Goal: Information Seeking & Learning: Learn about a topic

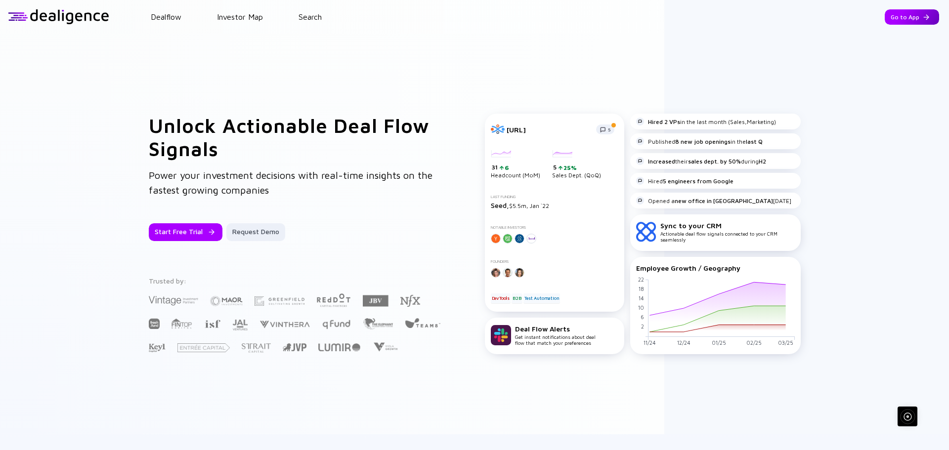
click at [885, 18] on div "Go to App" at bounding box center [912, 16] width 54 height 15
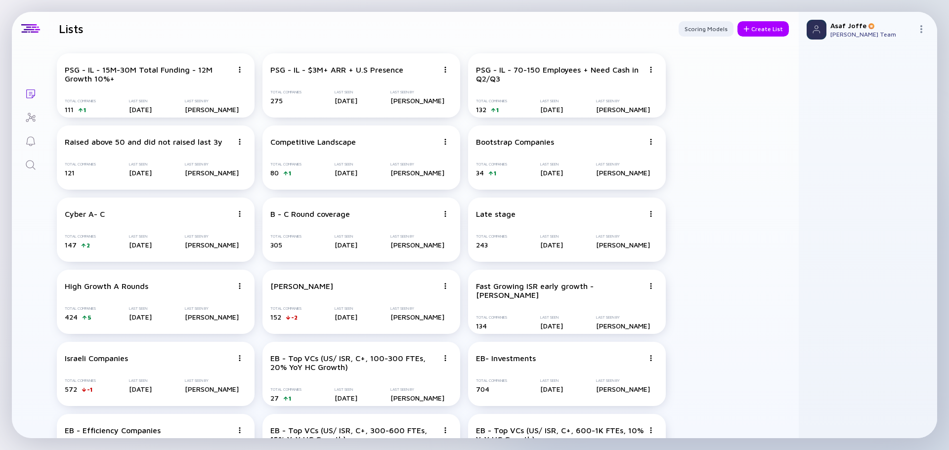
click at [34, 171] on div "Search" at bounding box center [31, 165] width 12 height 13
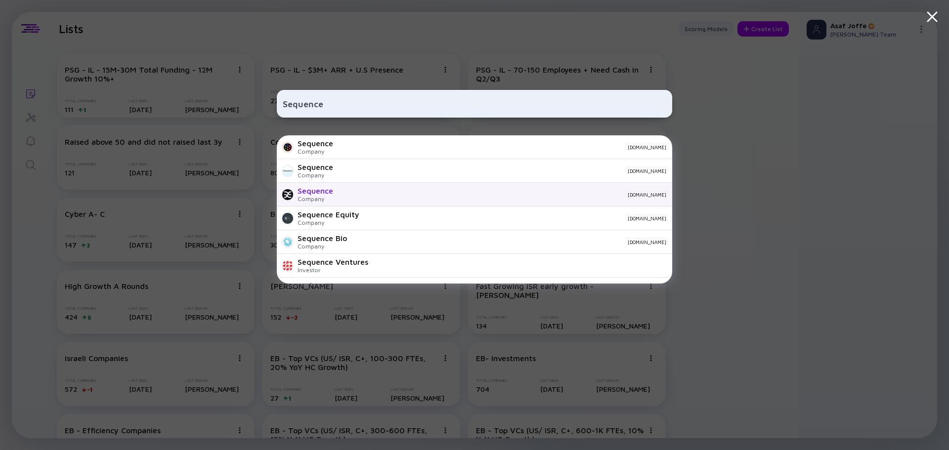
type input "Sequence"
click at [345, 193] on div "getsequence.io" at bounding box center [503, 195] width 325 height 6
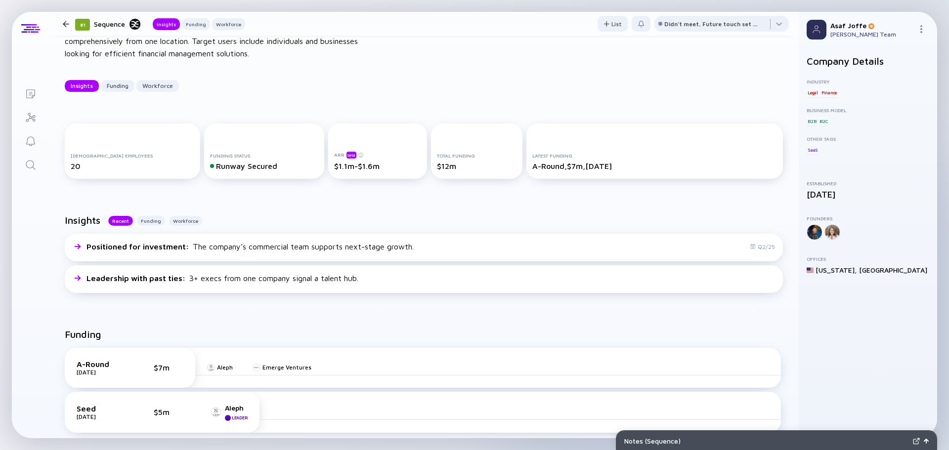
scroll to position [99, 0]
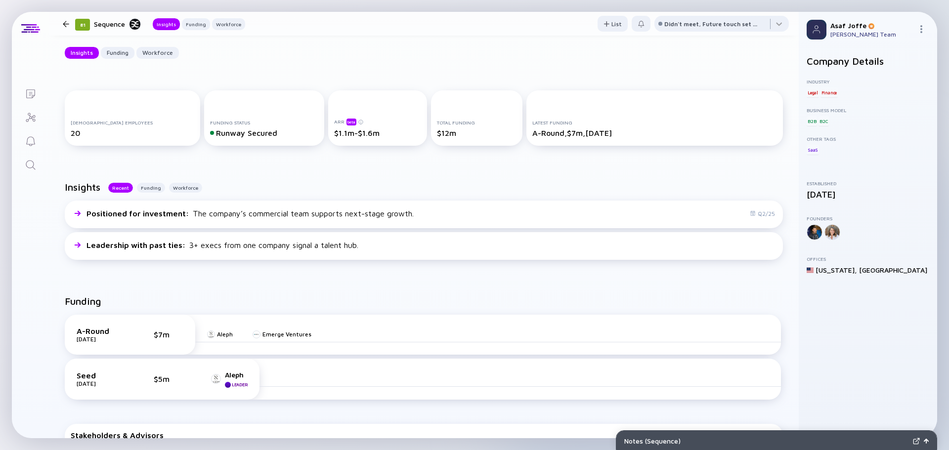
click at [35, 166] on icon "Search" at bounding box center [31, 165] width 12 height 12
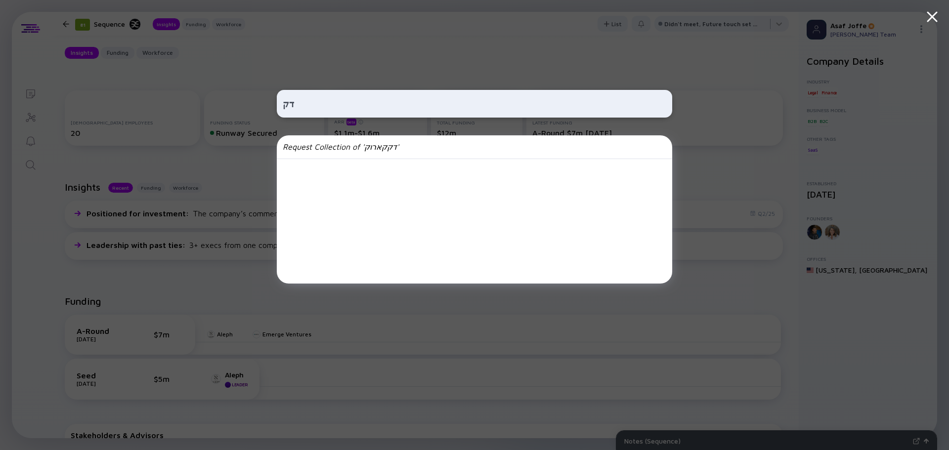
type input "ד"
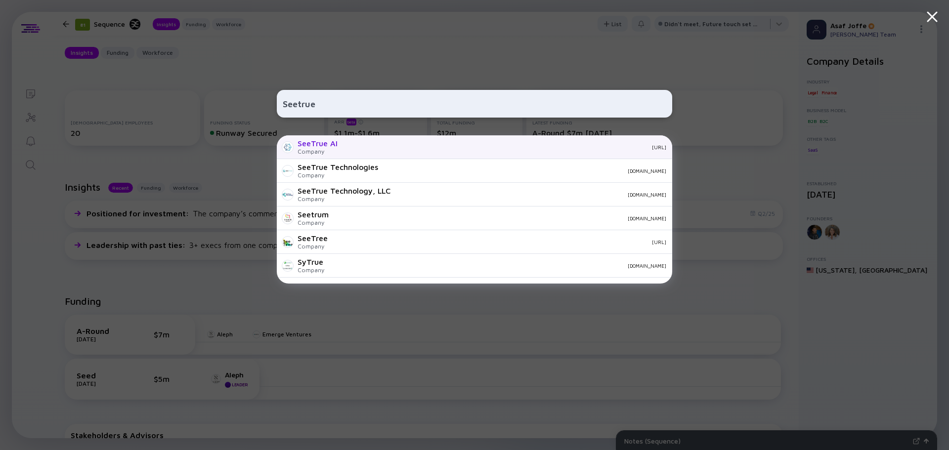
type input "Seetrue"
click at [333, 146] on div "SeeTrue AI" at bounding box center [318, 143] width 40 height 9
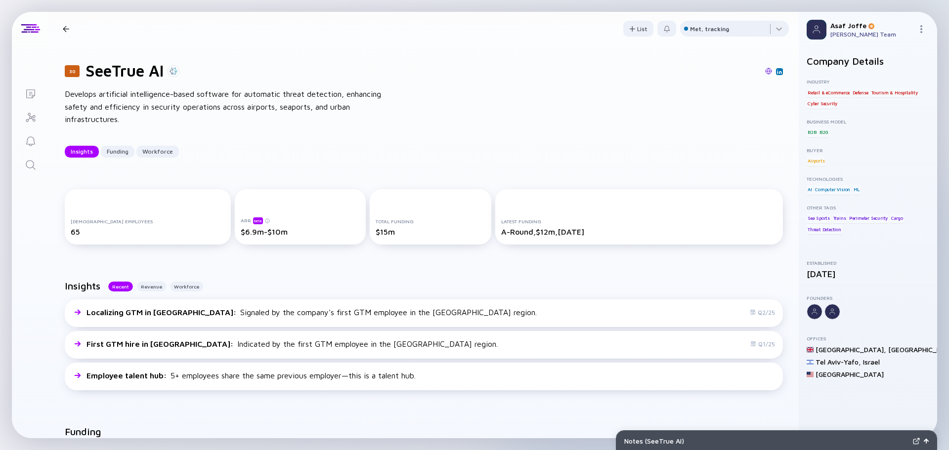
click at [40, 168] on link "Search" at bounding box center [30, 164] width 37 height 24
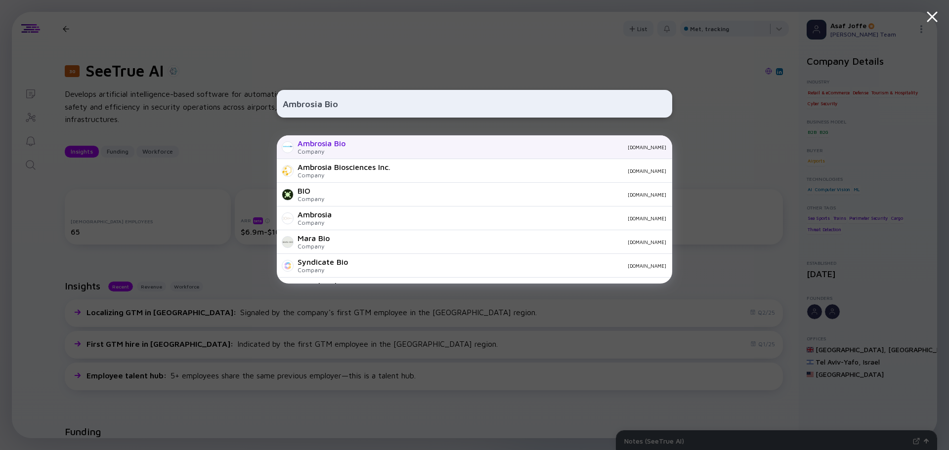
type input "Ambrosia Bio"
click at [344, 147] on div "Ambrosia Bio" at bounding box center [322, 143] width 48 height 9
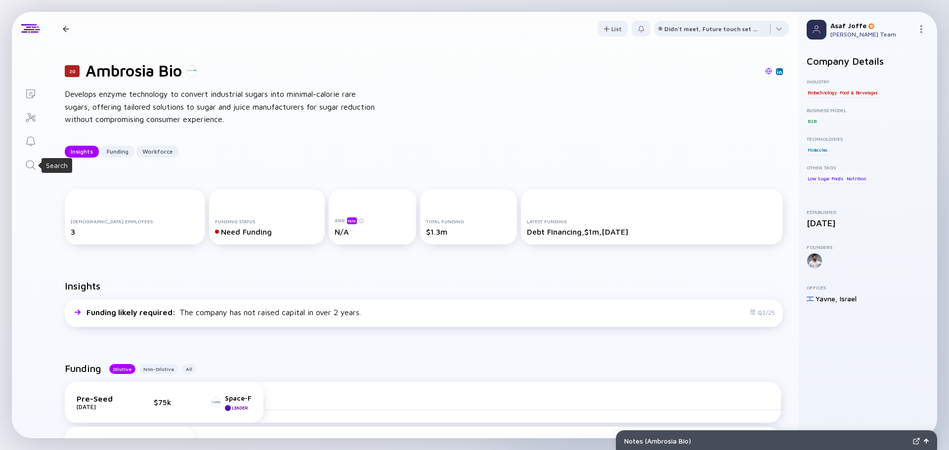
click at [32, 167] on icon "Search" at bounding box center [31, 165] width 12 height 12
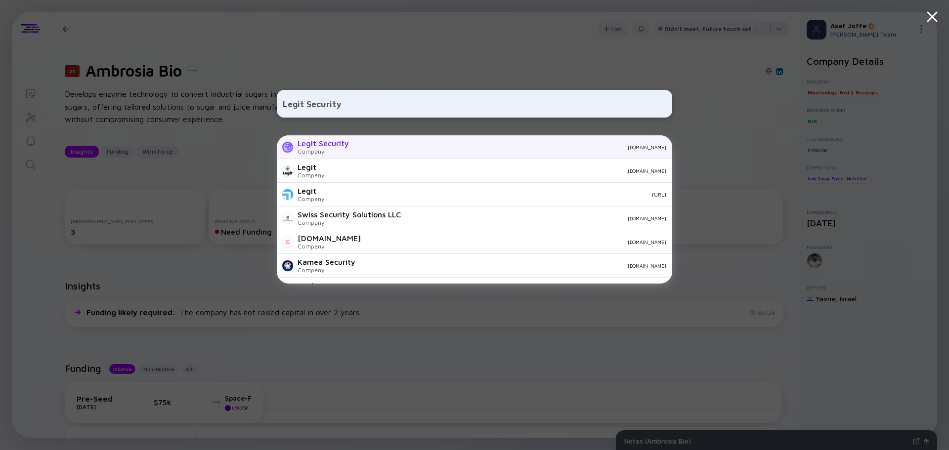
type input "Legit Security"
click at [332, 151] on div "Company" at bounding box center [323, 151] width 51 height 7
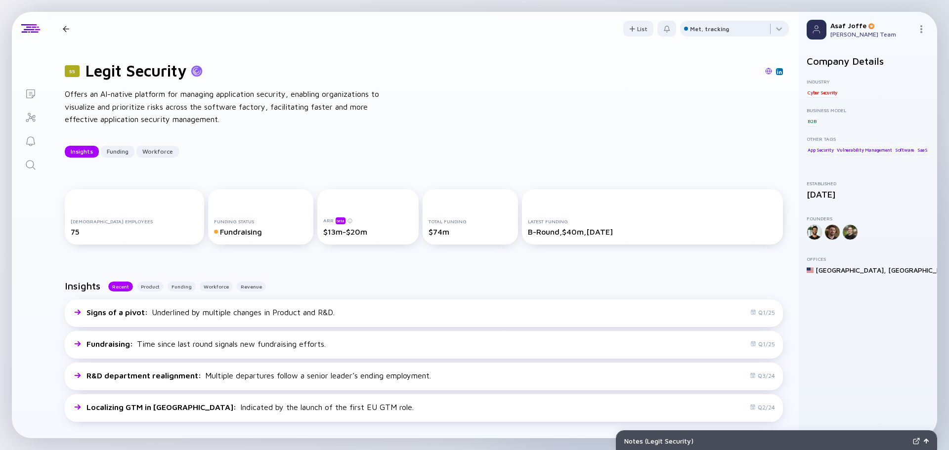
click at [20, 166] on link "Search" at bounding box center [30, 164] width 37 height 24
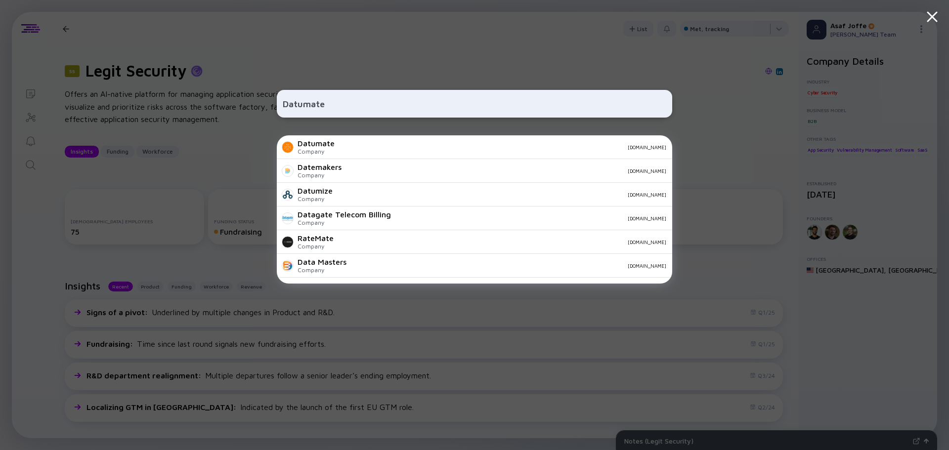
type input "Datumate"
click at [327, 150] on div "Company" at bounding box center [316, 151] width 37 height 7
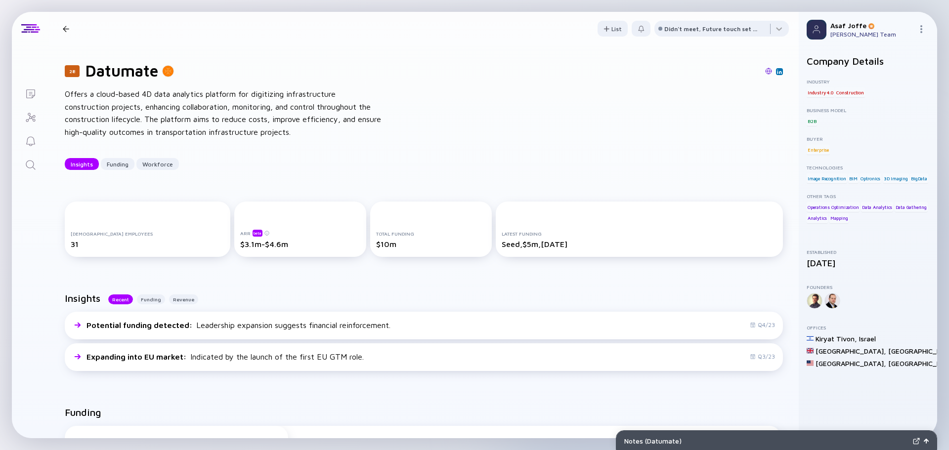
click at [29, 165] on icon "Search" at bounding box center [31, 165] width 12 height 12
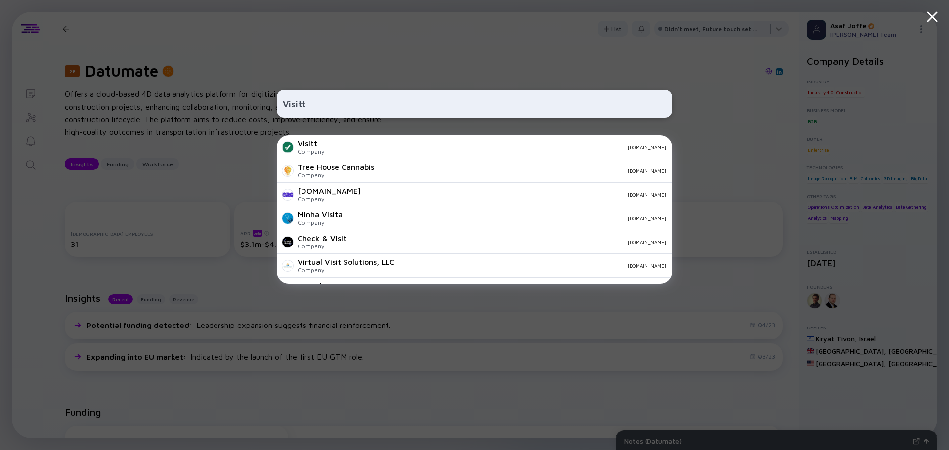
type input "Visitt"
click at [391, 152] on div "Visitt Company visitt.io" at bounding box center [475, 147] width 396 height 24
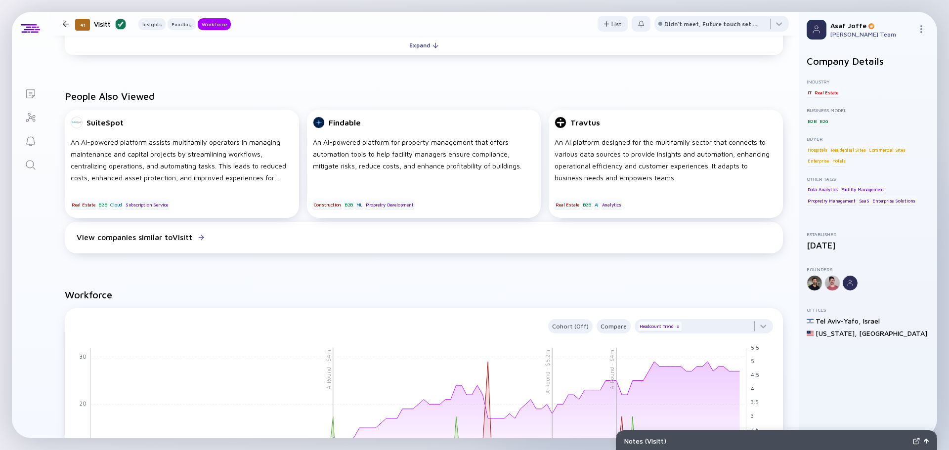
scroll to position [494, 0]
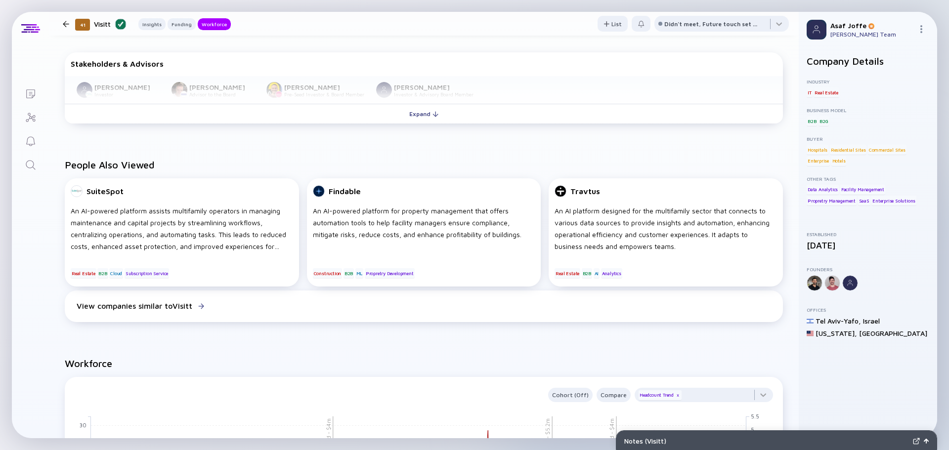
click at [35, 166] on icon "Search" at bounding box center [31, 165] width 12 height 12
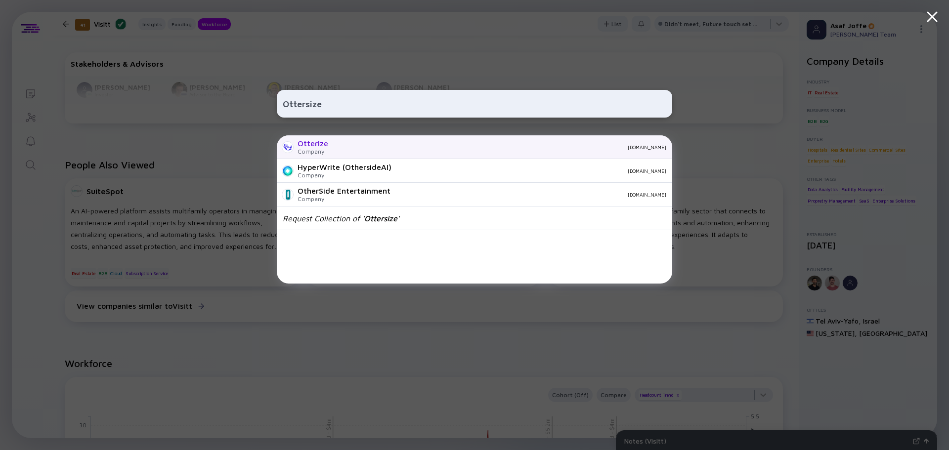
type input "Ottersize"
click at [316, 147] on div "Otterize" at bounding box center [313, 143] width 31 height 9
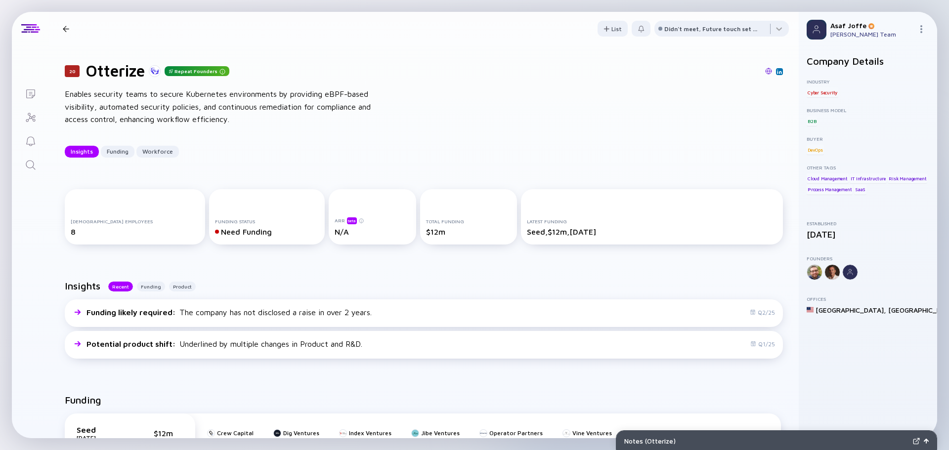
click at [34, 176] on link "Search" at bounding box center [30, 164] width 37 height 24
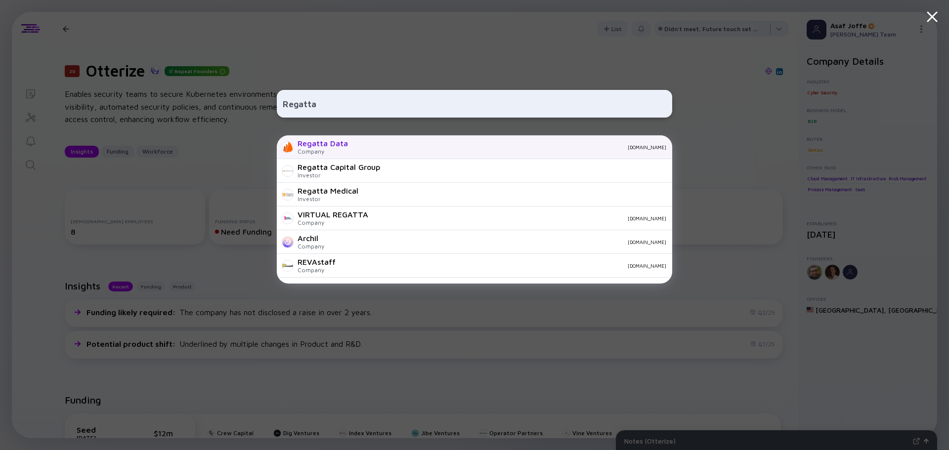
type input "Regatta"
click at [342, 148] on div "Regatta Data" at bounding box center [323, 143] width 50 height 9
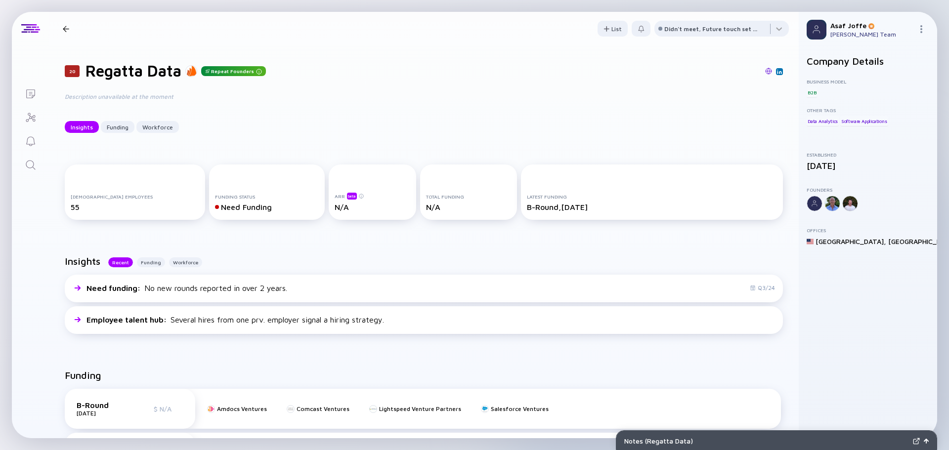
click at [765, 72] on img at bounding box center [768, 71] width 7 height 7
click at [30, 169] on icon "Search" at bounding box center [31, 165] width 12 height 12
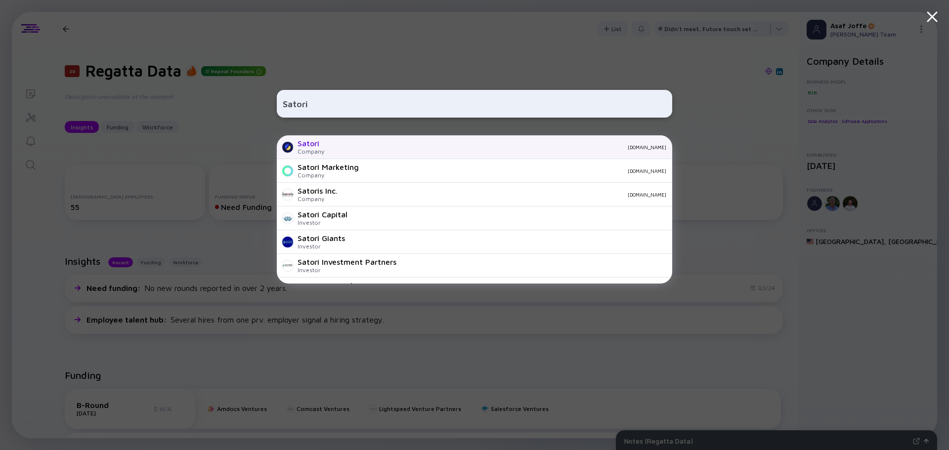
type input "Satori"
click at [339, 150] on div "satoricyber.com" at bounding box center [499, 147] width 334 height 6
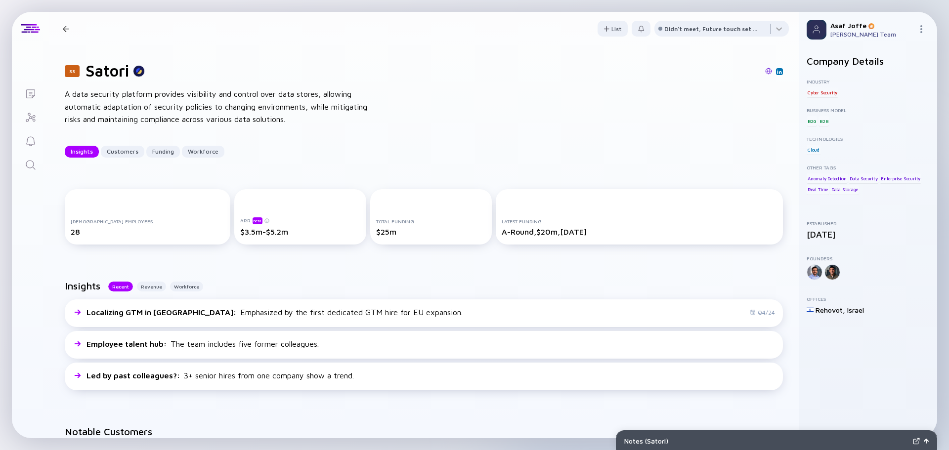
click at [31, 168] on icon "Search" at bounding box center [30, 164] width 9 height 9
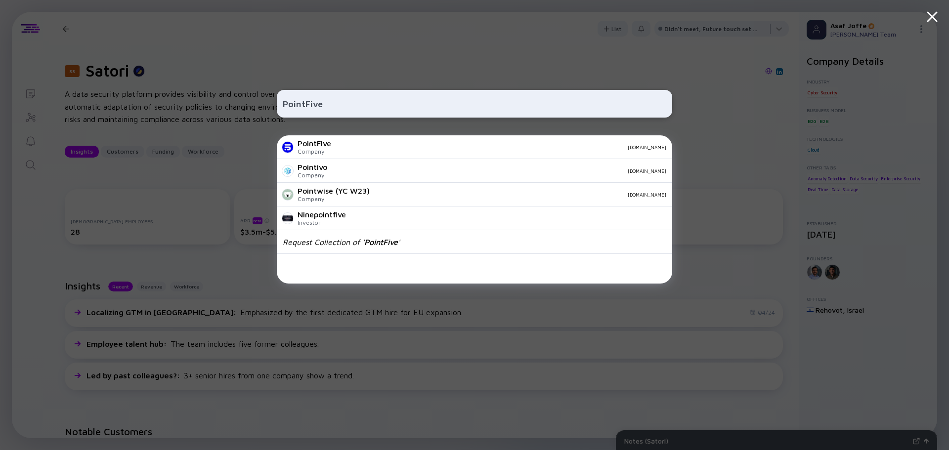
type input "PointFive"
click at [311, 150] on div "Company" at bounding box center [315, 151] width 34 height 7
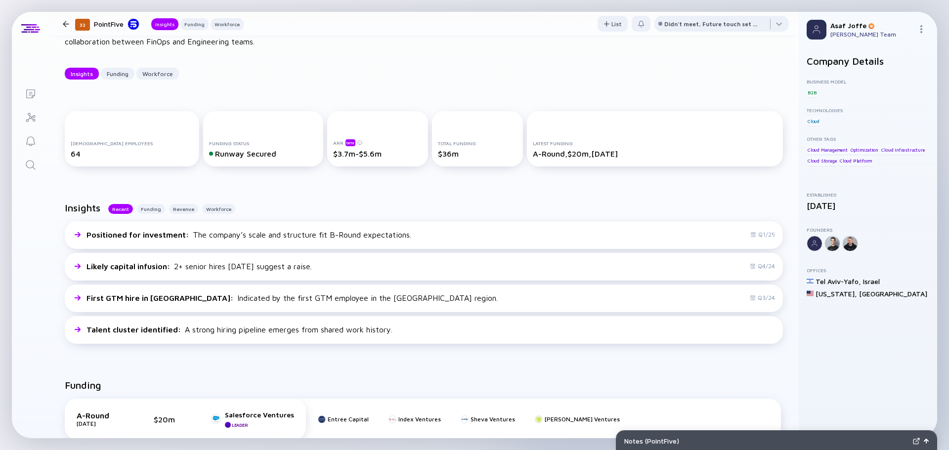
scroll to position [49, 0]
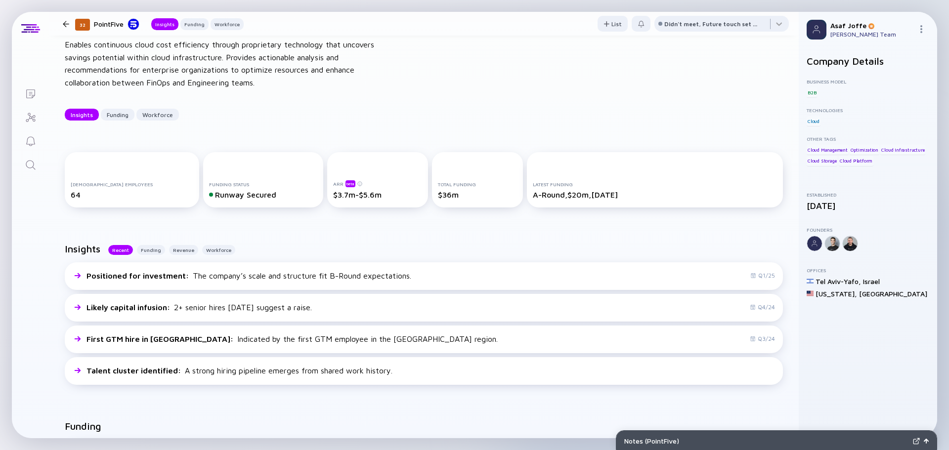
click at [44, 166] on link "Search" at bounding box center [30, 164] width 37 height 24
click at [28, 165] on icon "Search" at bounding box center [31, 165] width 12 height 12
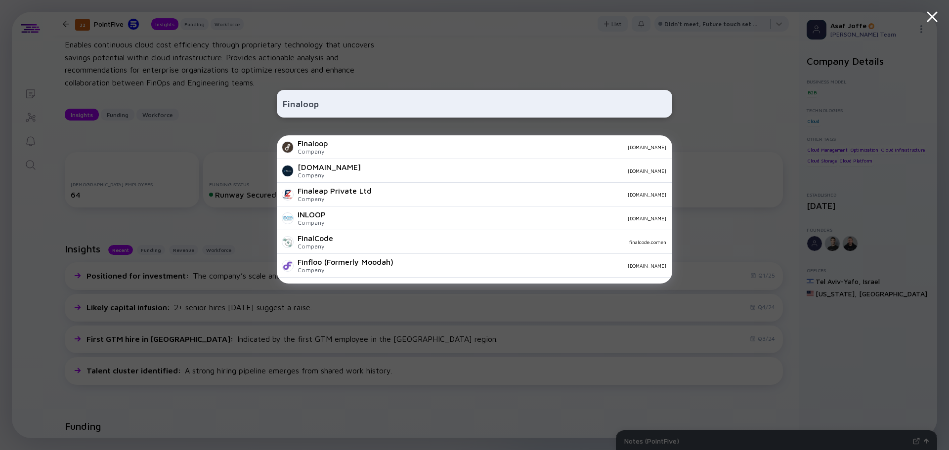
type input "Finaloop"
click at [310, 146] on div "Finaloop" at bounding box center [313, 143] width 30 height 9
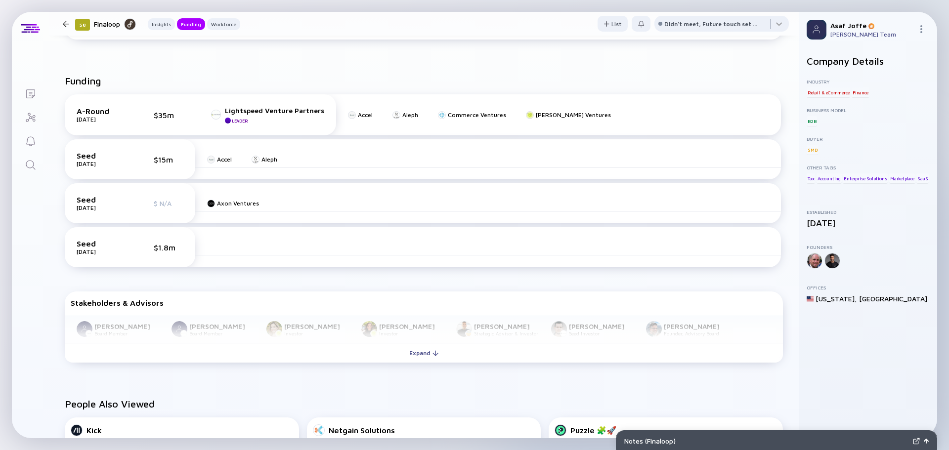
scroll to position [396, 0]
click at [26, 162] on icon "Search" at bounding box center [31, 165] width 12 height 12
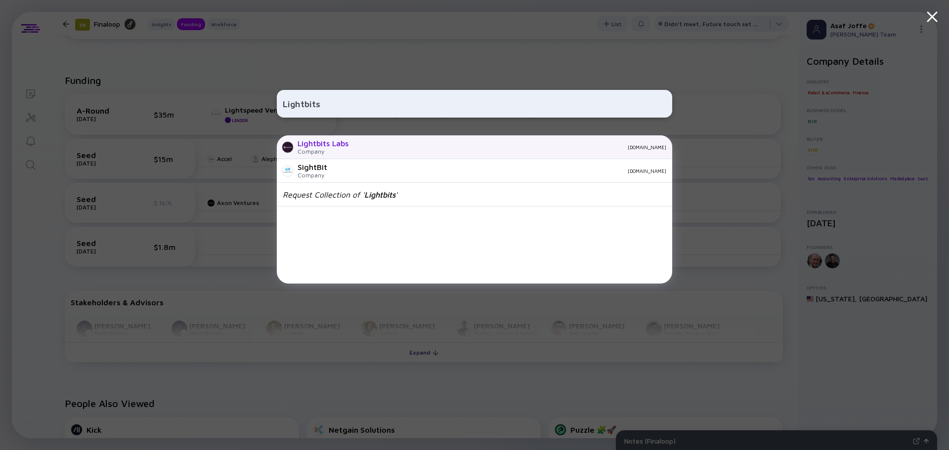
type input "Lightbits"
click at [333, 157] on div "Lightbits Labs Company lightbitslabs.com" at bounding box center [475, 147] width 396 height 24
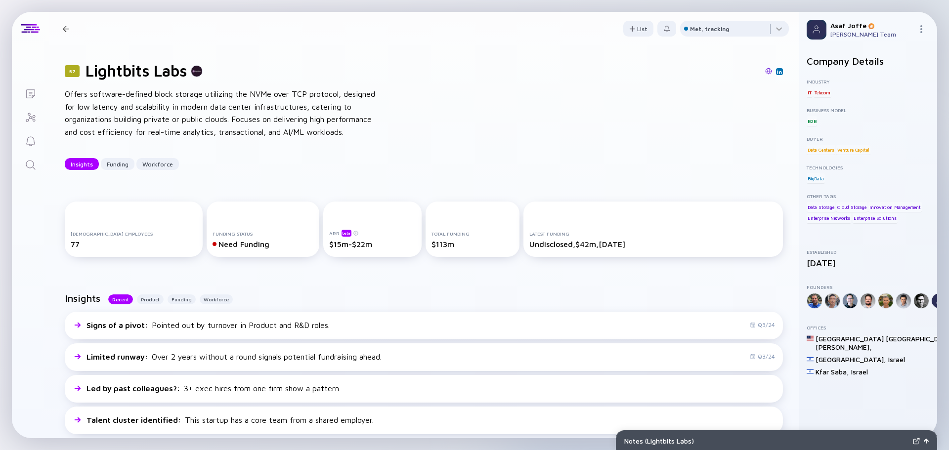
click at [30, 163] on icon "Search" at bounding box center [31, 165] width 12 height 12
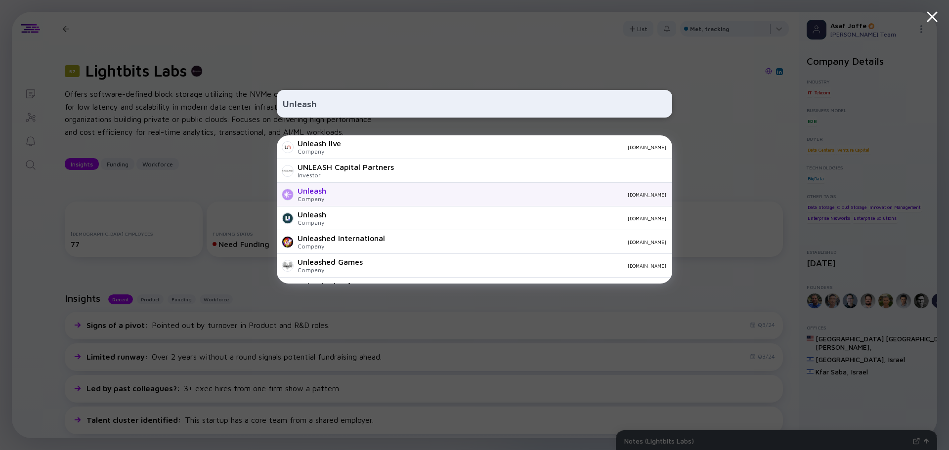
type input "Unleash"
click at [326, 187] on div "Unleash" at bounding box center [312, 190] width 29 height 9
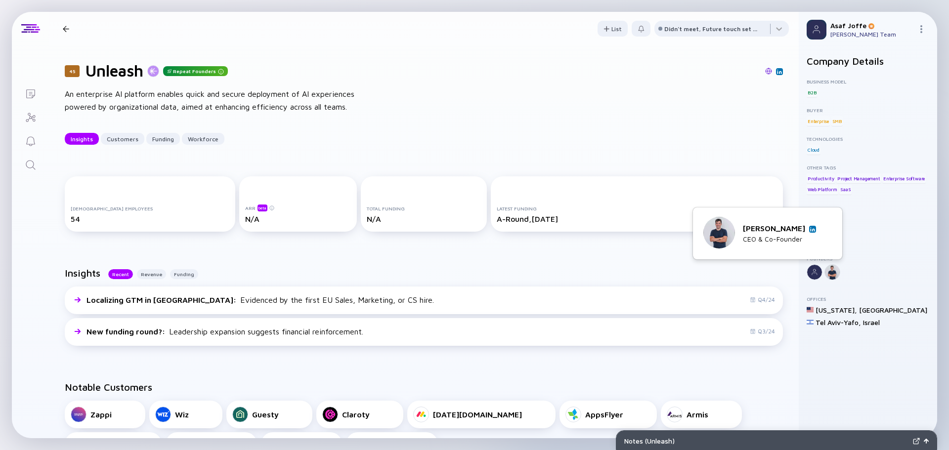
click at [809, 232] on link at bounding box center [812, 229] width 7 height 7
click at [810, 230] on img at bounding box center [812, 229] width 5 height 5
click at [30, 167] on icon "Search" at bounding box center [31, 165] width 12 height 12
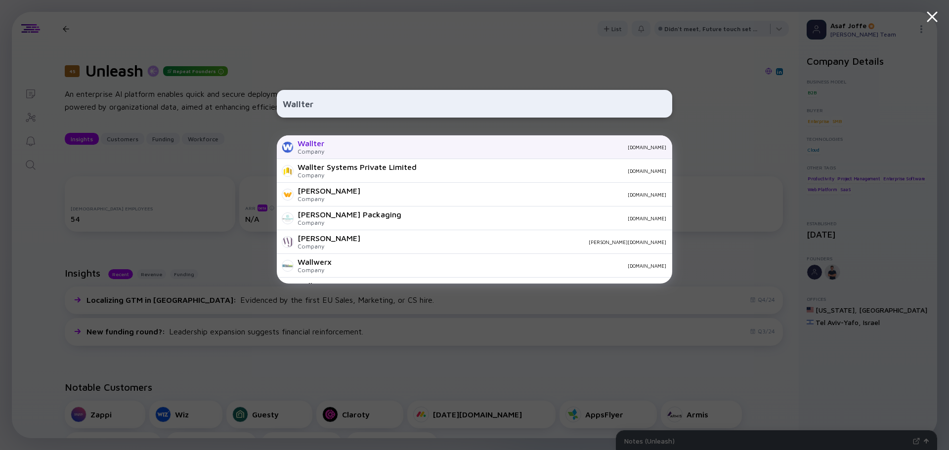
type input "Wallter"
click at [318, 146] on div "Wallter" at bounding box center [311, 143] width 27 height 9
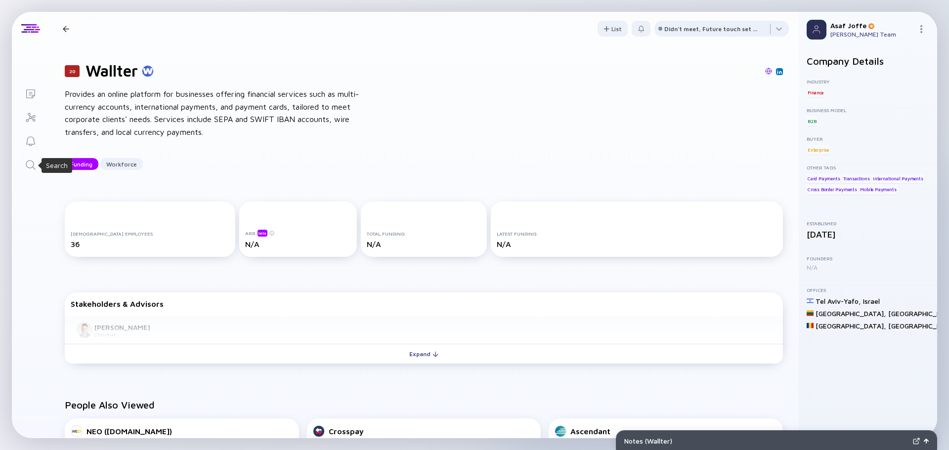
click at [29, 169] on icon "Search" at bounding box center [31, 165] width 12 height 12
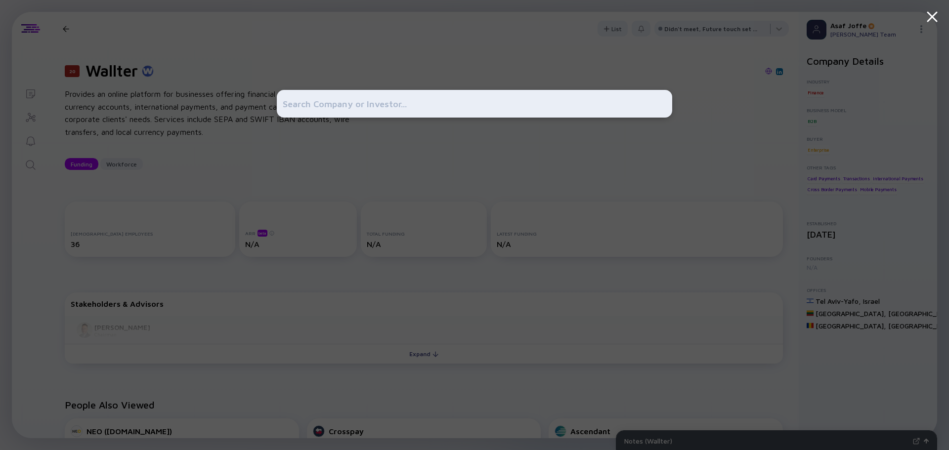
click at [350, 96] on input "text" at bounding box center [475, 104] width 384 height 18
paste input "Fortress"
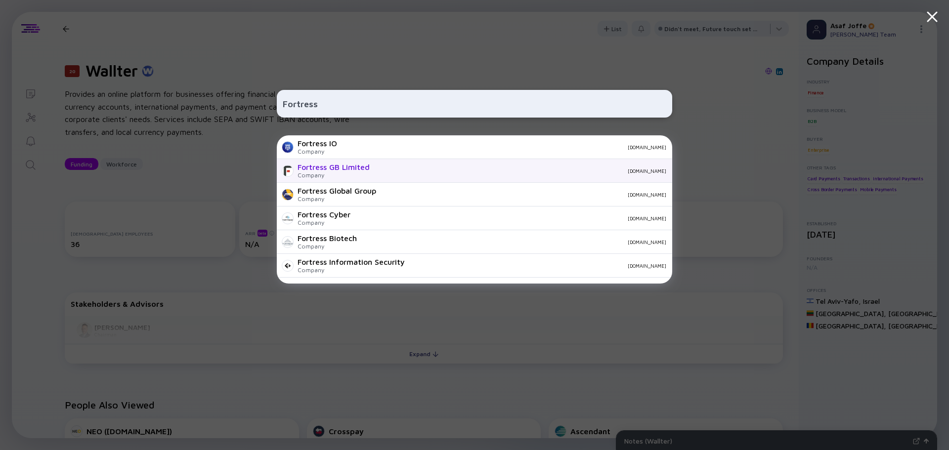
type input "Fortress"
click at [341, 165] on div "Fortress GB Limited" at bounding box center [334, 167] width 72 height 9
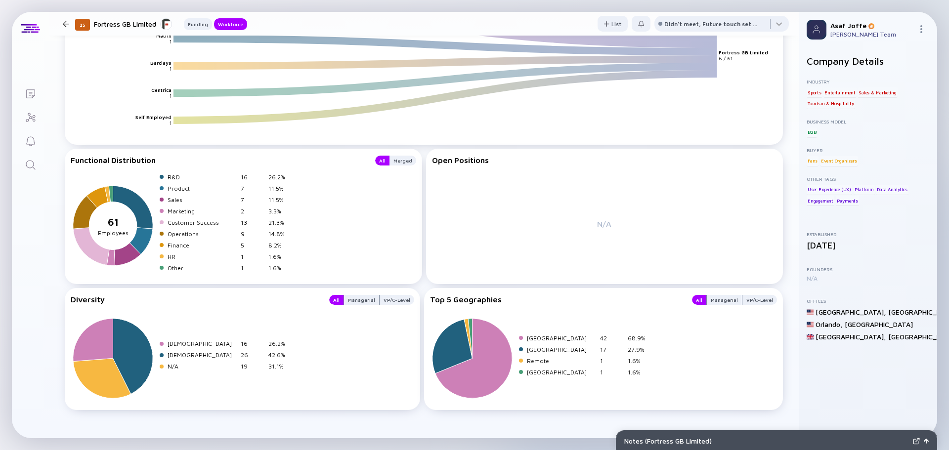
scroll to position [998, 0]
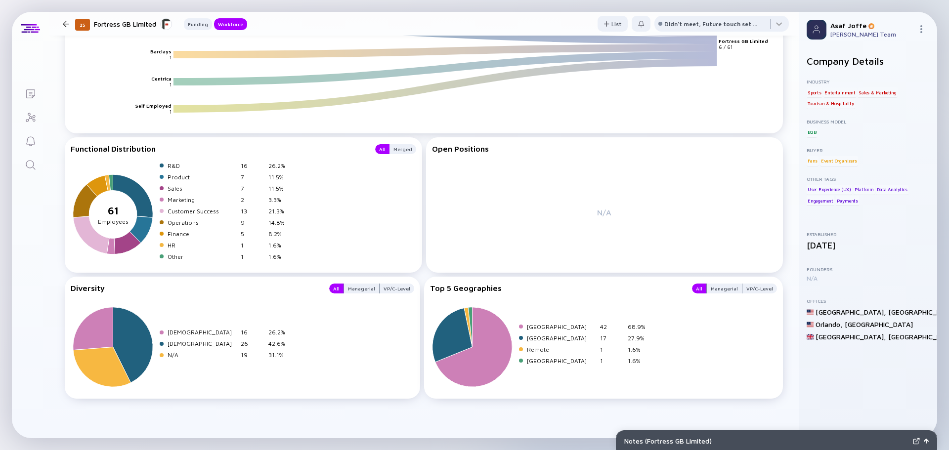
click at [34, 160] on icon "Search" at bounding box center [31, 165] width 12 height 12
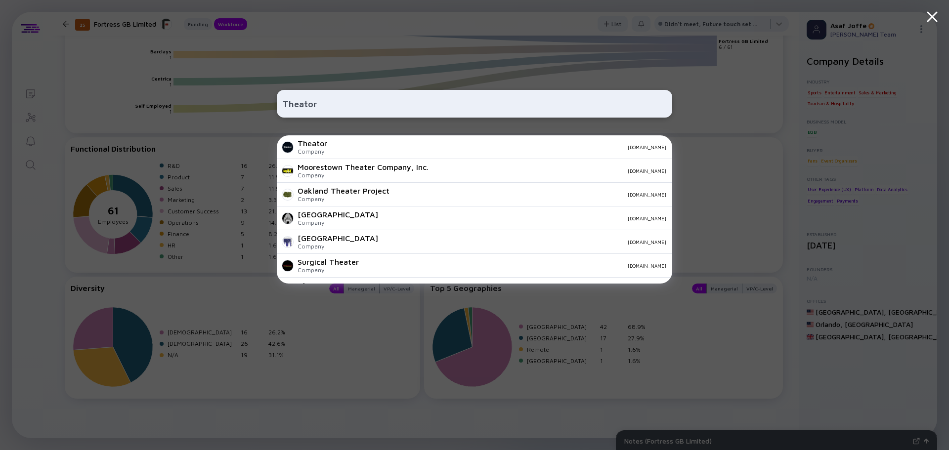
type input "Theator"
click at [325, 151] on div "Company" at bounding box center [313, 151] width 30 height 7
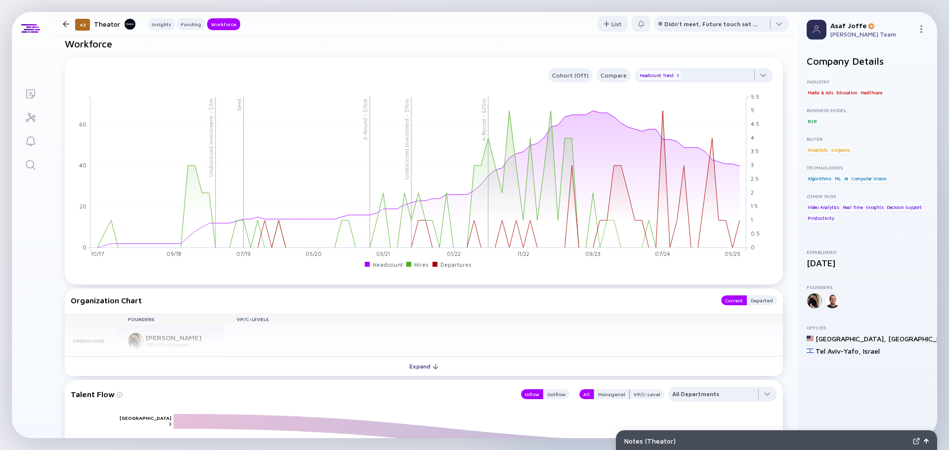
scroll to position [791, 0]
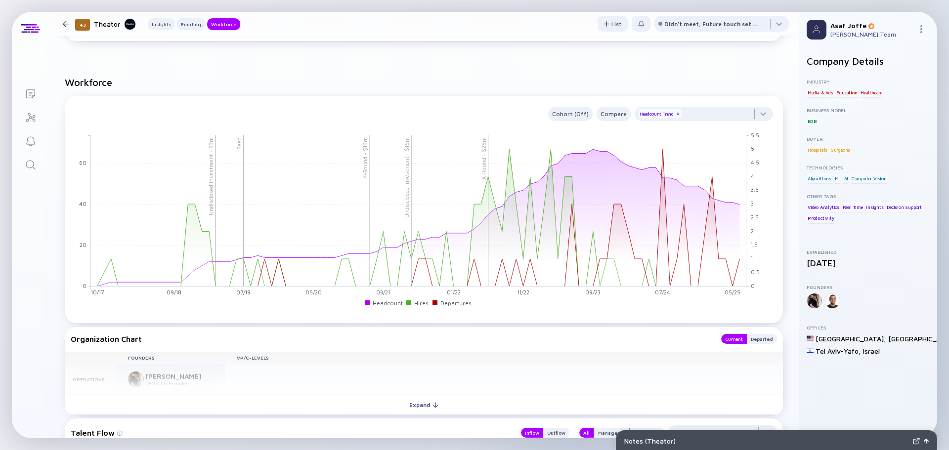
click at [25, 162] on icon "Search" at bounding box center [31, 165] width 12 height 12
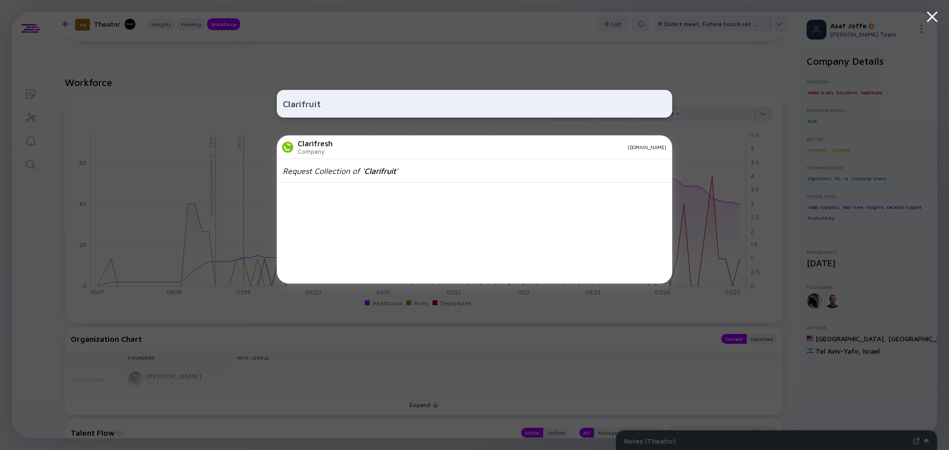
type input "Clarifruit"
click at [322, 150] on div "Company" at bounding box center [315, 151] width 35 height 7
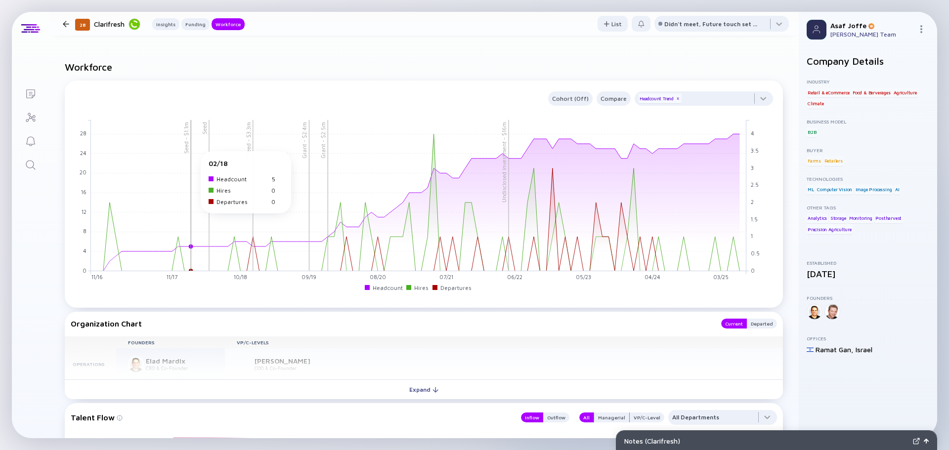
scroll to position [791, 0]
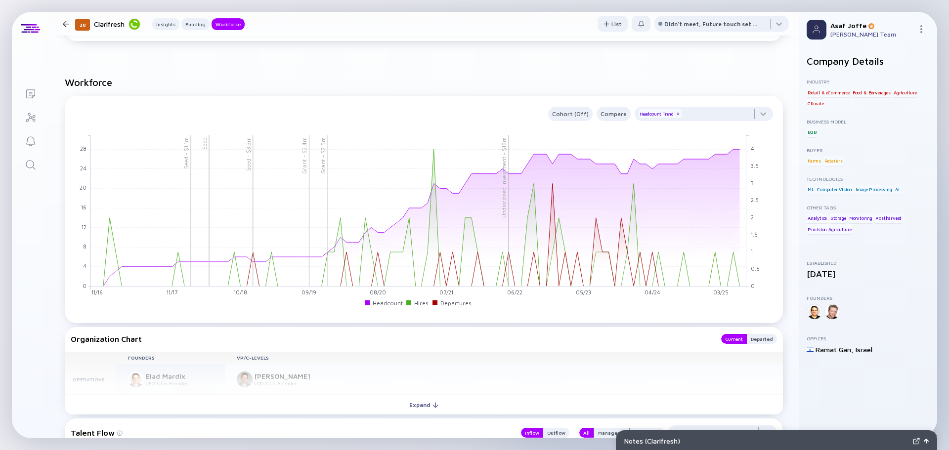
click at [35, 167] on icon "Search" at bounding box center [31, 165] width 12 height 12
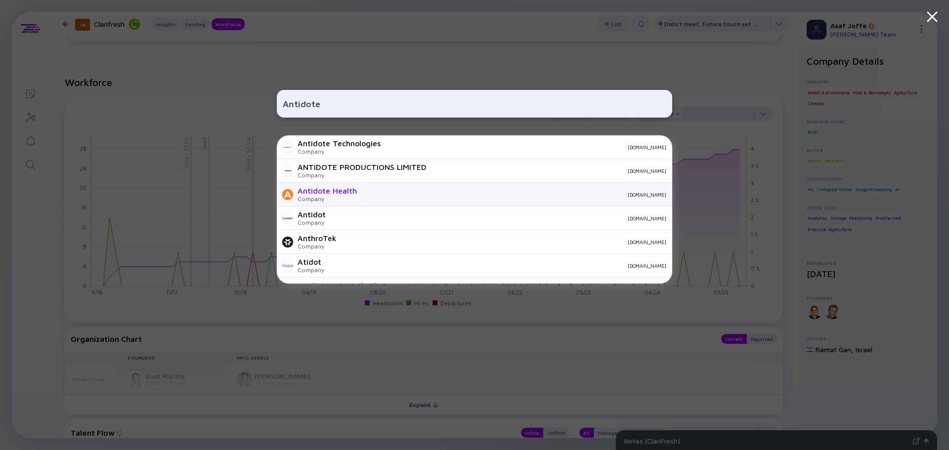
type input "Antidote"
click at [347, 193] on div "Antidote Health" at bounding box center [327, 190] width 59 height 9
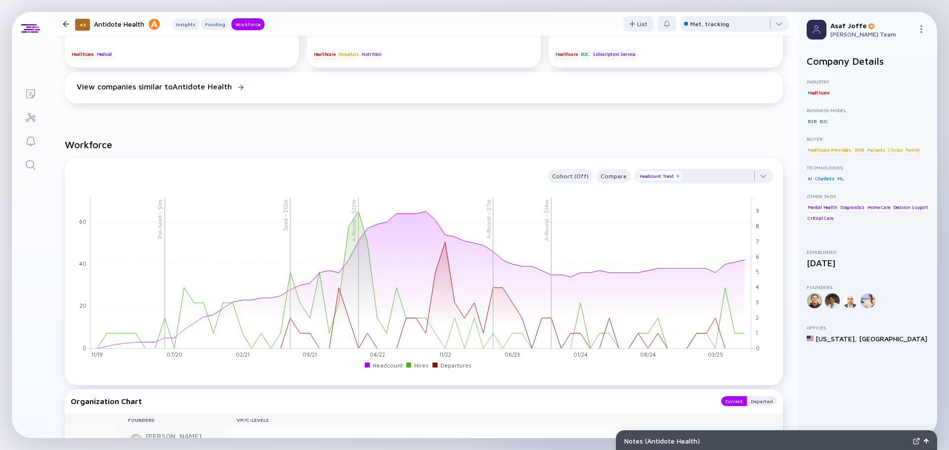
scroll to position [841, 0]
click at [37, 167] on link "Search" at bounding box center [30, 164] width 37 height 24
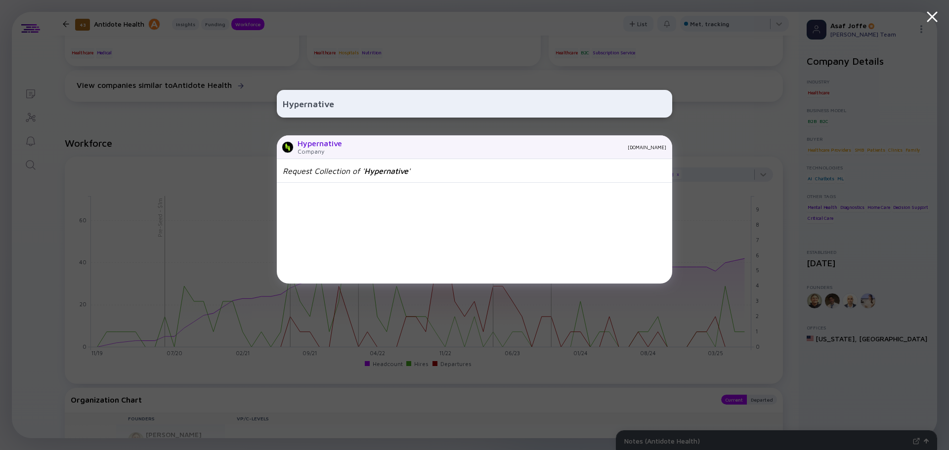
type input "Hypernative"
click at [326, 146] on div "Hypernative" at bounding box center [320, 143] width 45 height 9
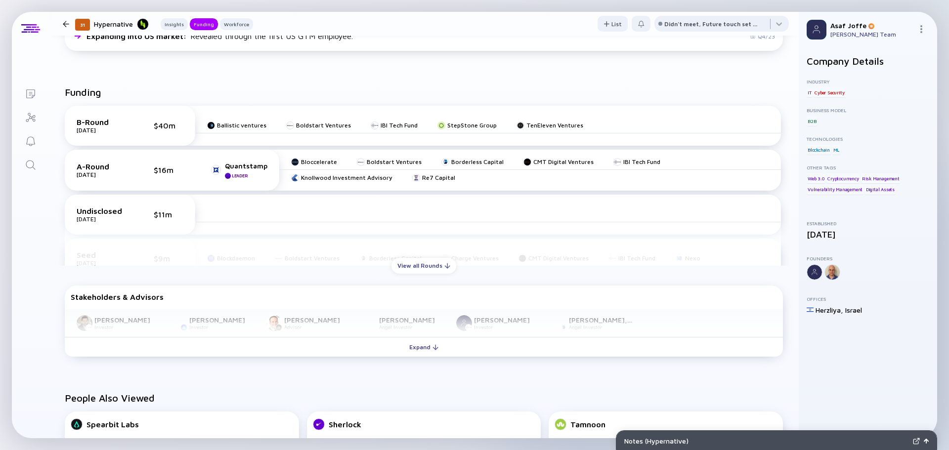
scroll to position [346, 0]
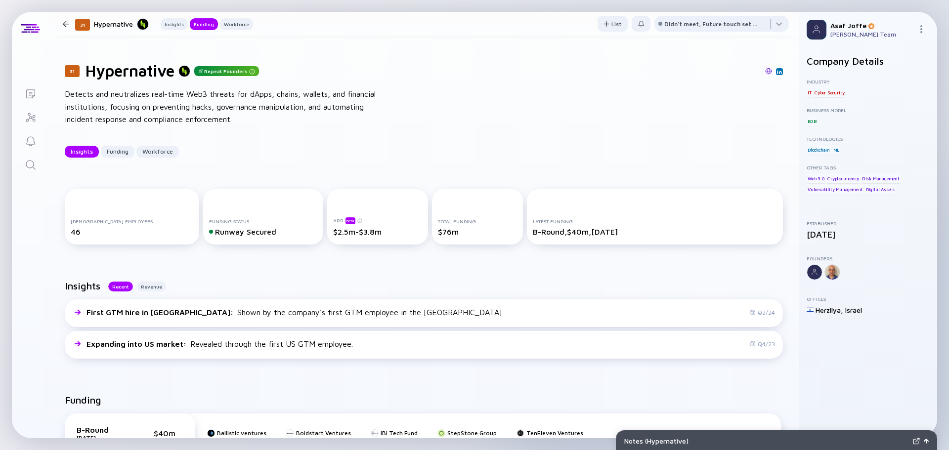
scroll to position [346, 0]
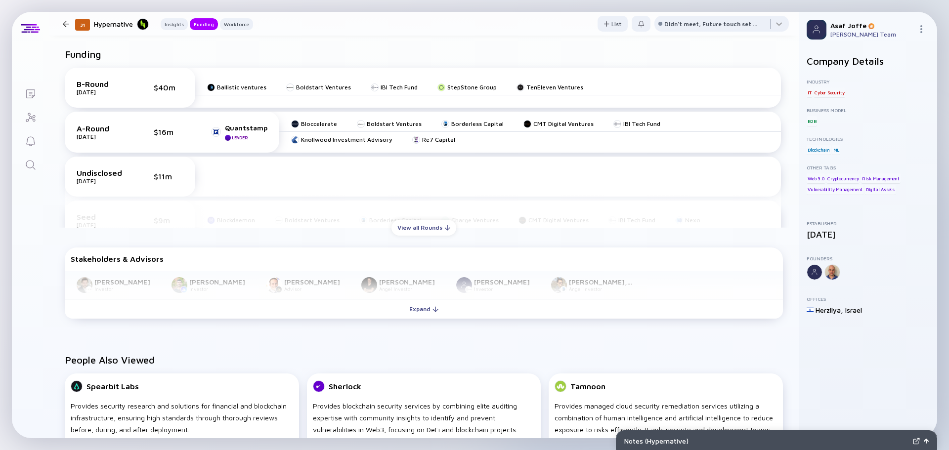
click at [35, 168] on icon "Search" at bounding box center [31, 165] width 12 height 12
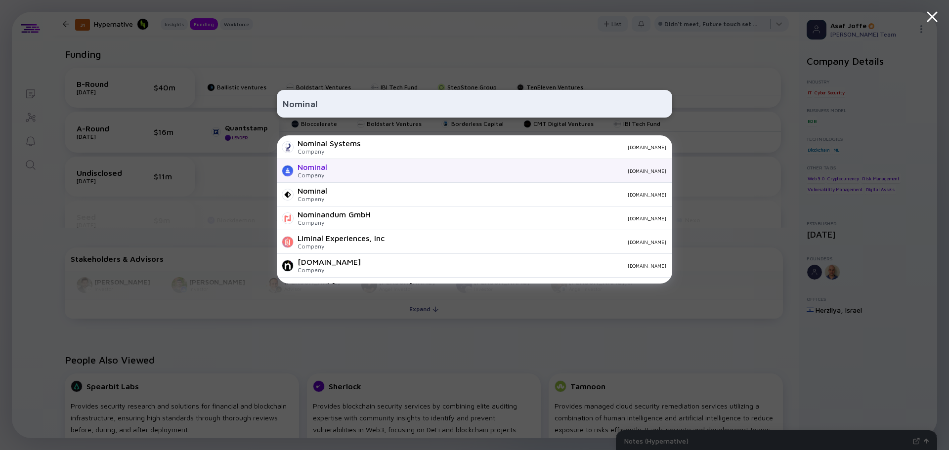
type input "Nominal"
click at [369, 172] on div "[DOMAIN_NAME]" at bounding box center [500, 171] width 331 height 6
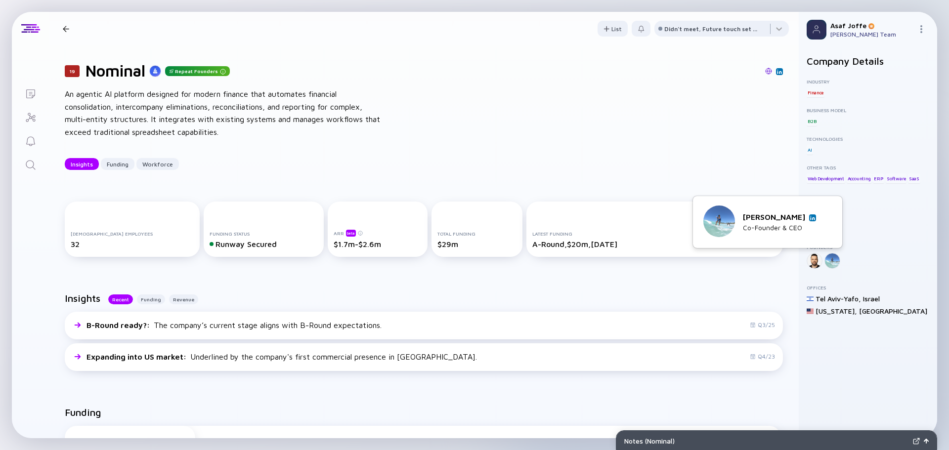
click at [812, 219] on img at bounding box center [812, 218] width 5 height 5
click at [25, 169] on icon "Search" at bounding box center [31, 165] width 12 height 12
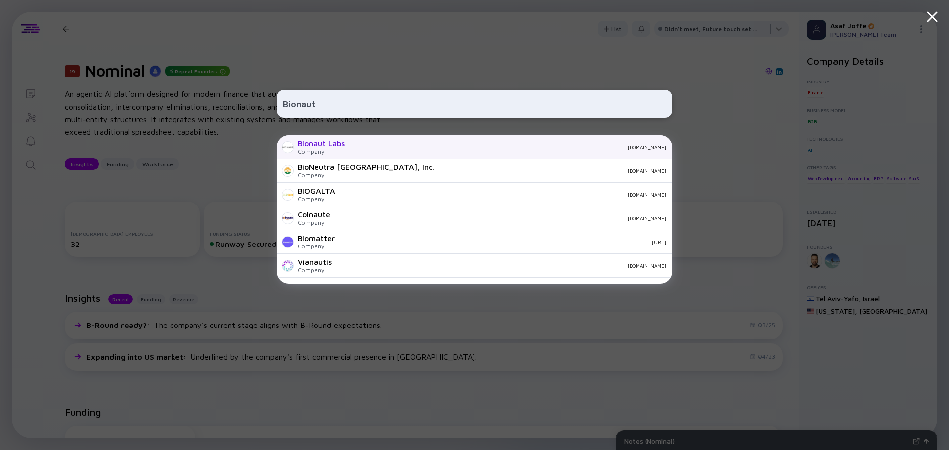
type input "Bionaut"
click at [337, 148] on div "Company" at bounding box center [321, 151] width 47 height 7
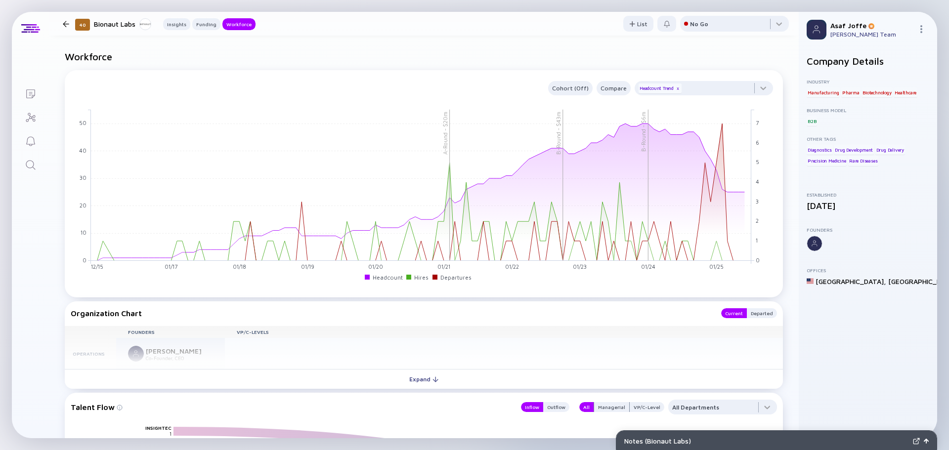
scroll to position [1265, 0]
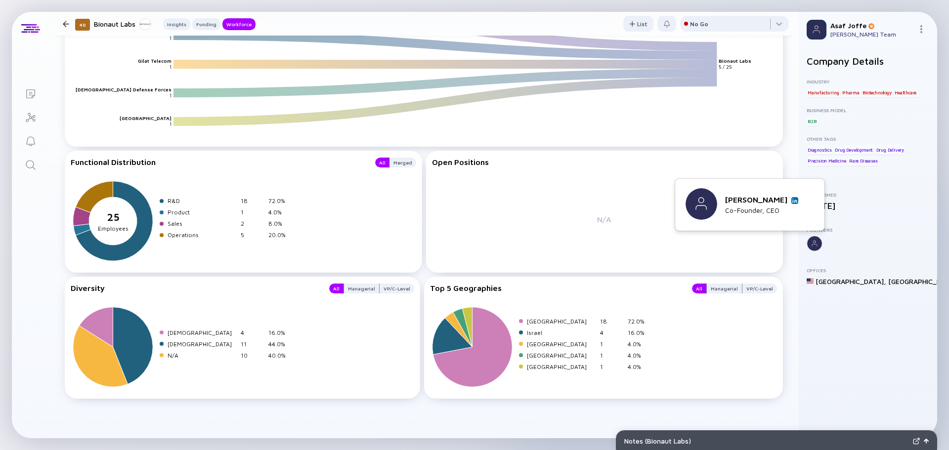
click at [798, 202] on link at bounding box center [795, 200] width 7 height 7
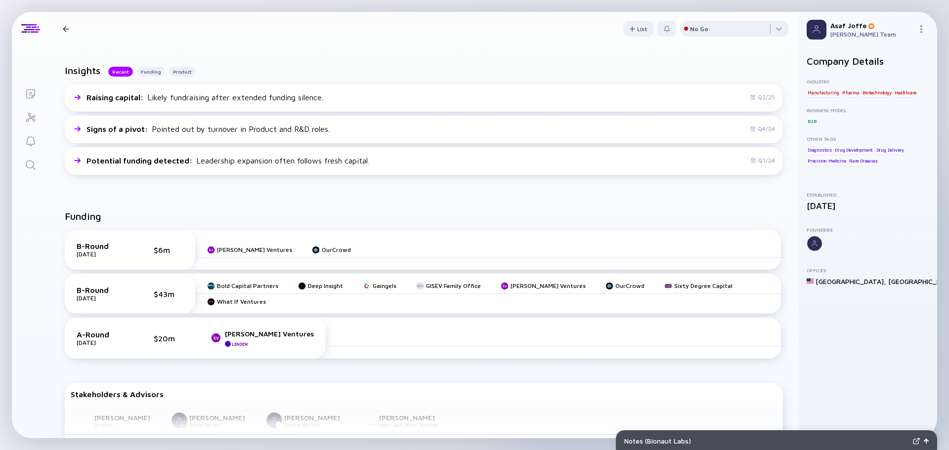
scroll to position [0, 0]
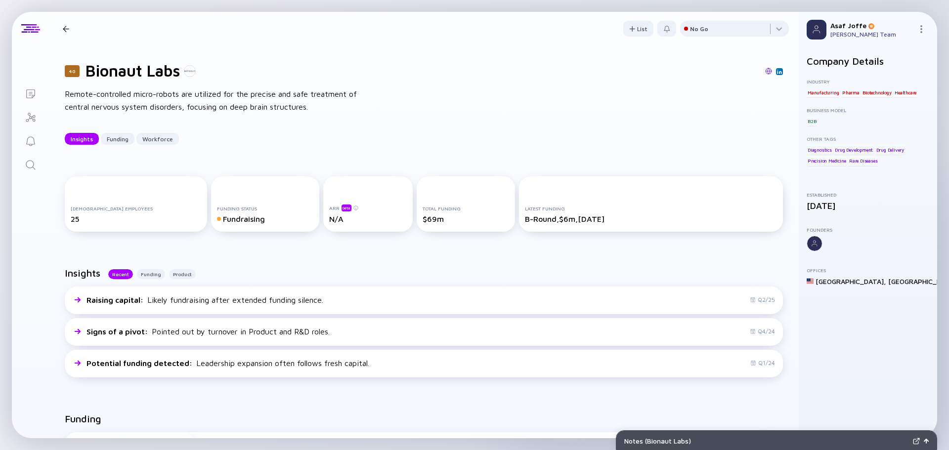
click at [35, 161] on icon "Search" at bounding box center [31, 165] width 12 height 12
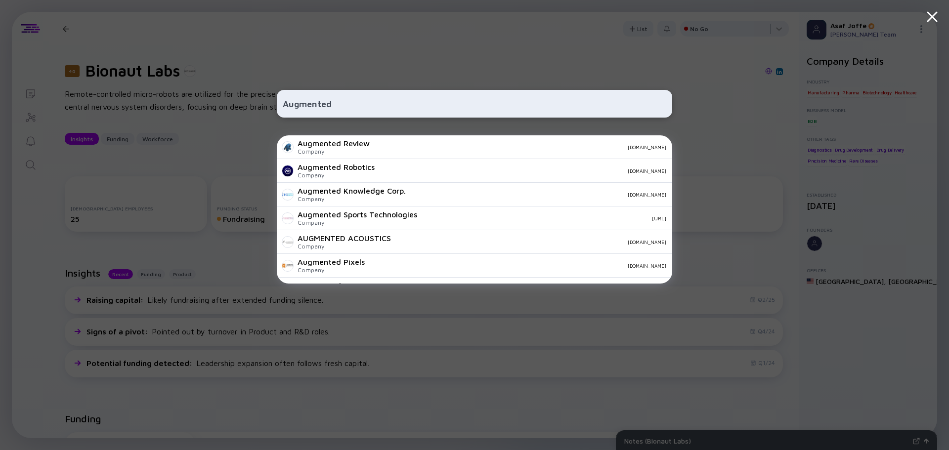
click at [337, 97] on input "Augmented" at bounding box center [475, 104] width 384 height 18
paste input "Intelligence"
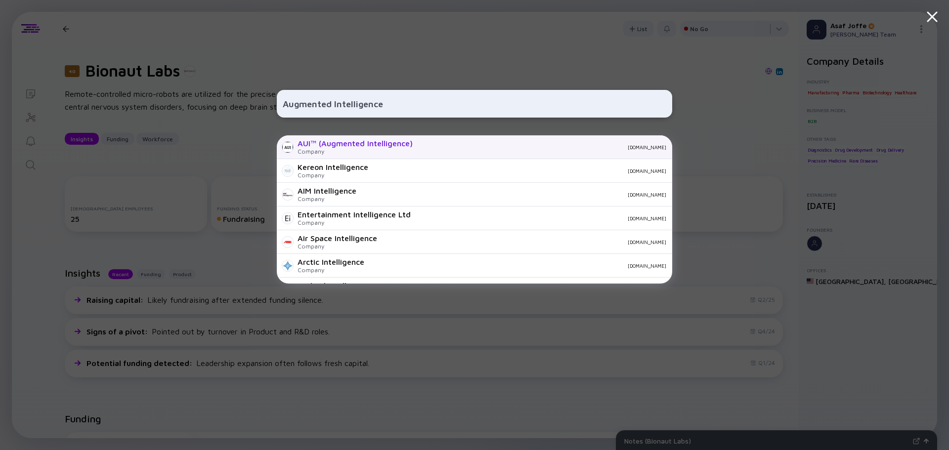
type input "Augmented Intelligence"
click at [377, 146] on div "AUI™ (Augmented Intelligence)" at bounding box center [355, 143] width 115 height 9
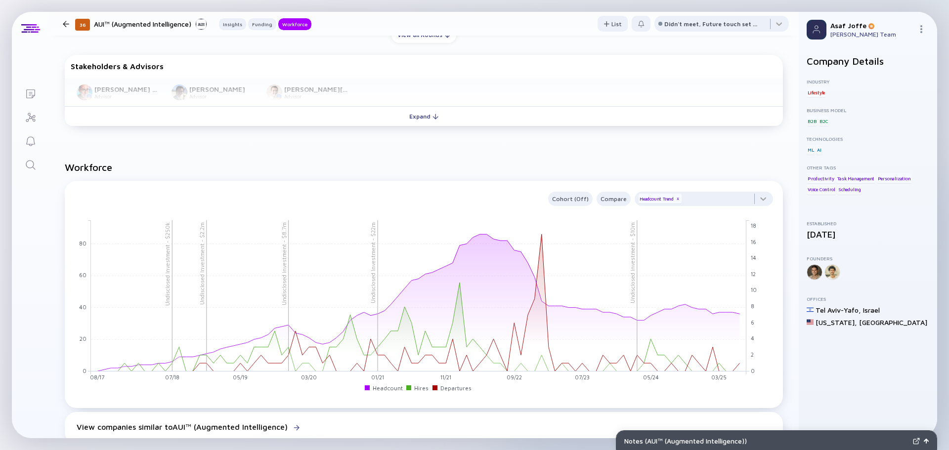
scroll to position [593, 0]
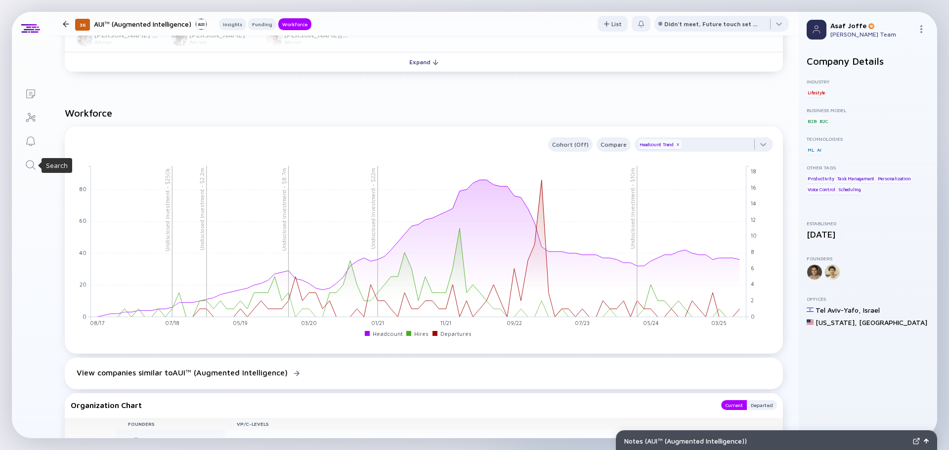
click at [26, 167] on icon "Search" at bounding box center [31, 165] width 12 height 12
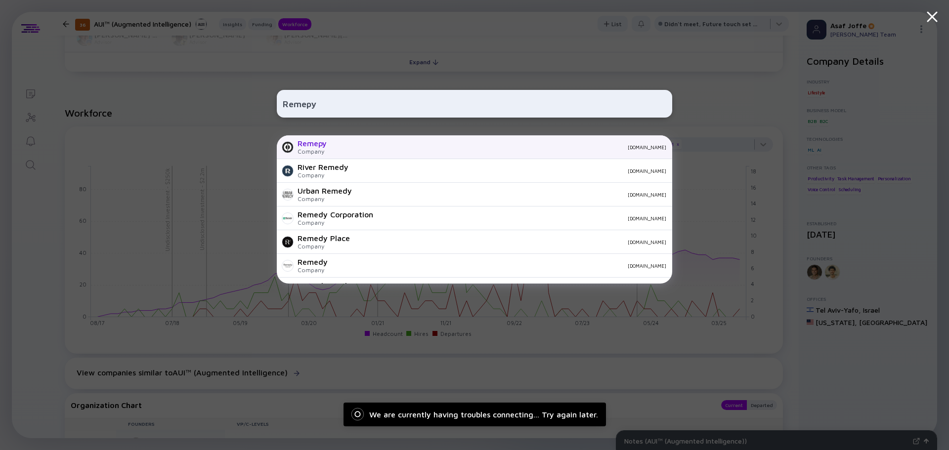
type input "Remepy"
click at [343, 147] on div "[DOMAIN_NAME]" at bounding box center [501, 147] width 332 height 6
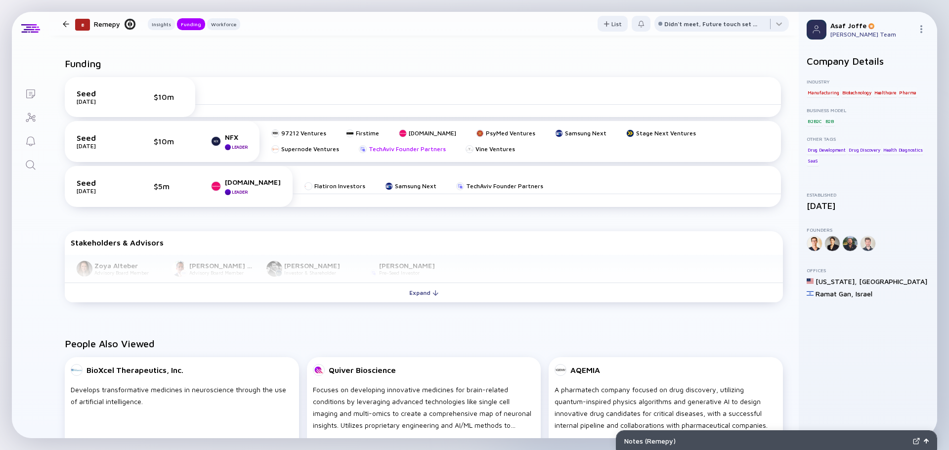
scroll to position [396, 0]
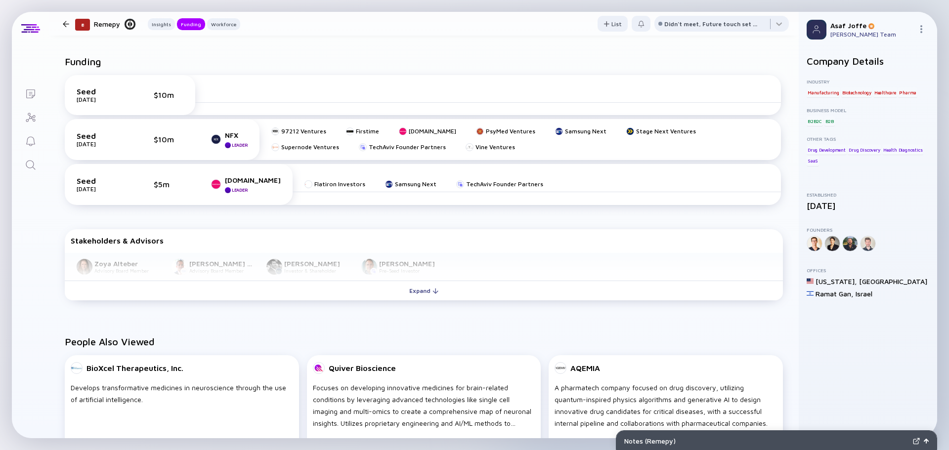
click at [25, 167] on icon "Search" at bounding box center [31, 165] width 12 height 12
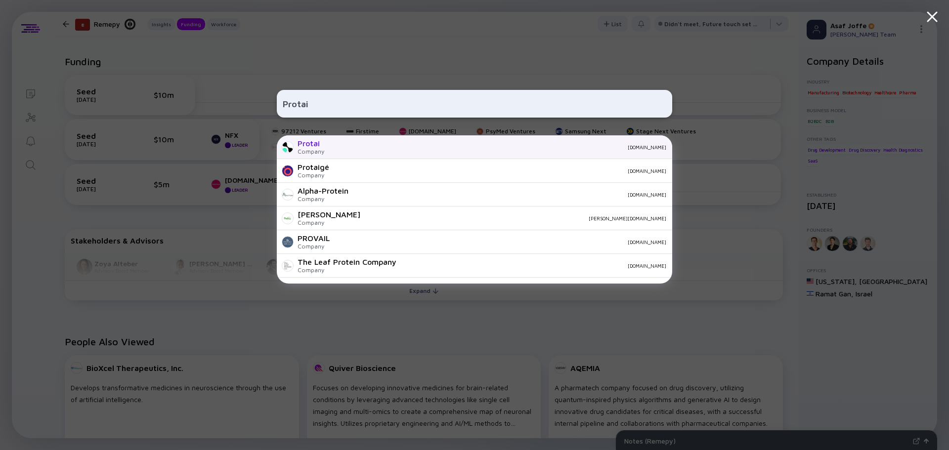
type input "Protai"
click at [320, 143] on div "Protai" at bounding box center [311, 143] width 27 height 9
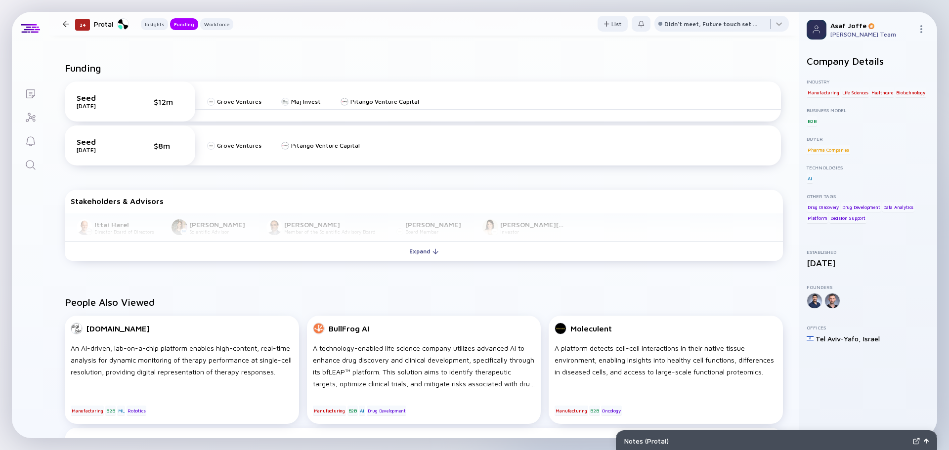
scroll to position [346, 0]
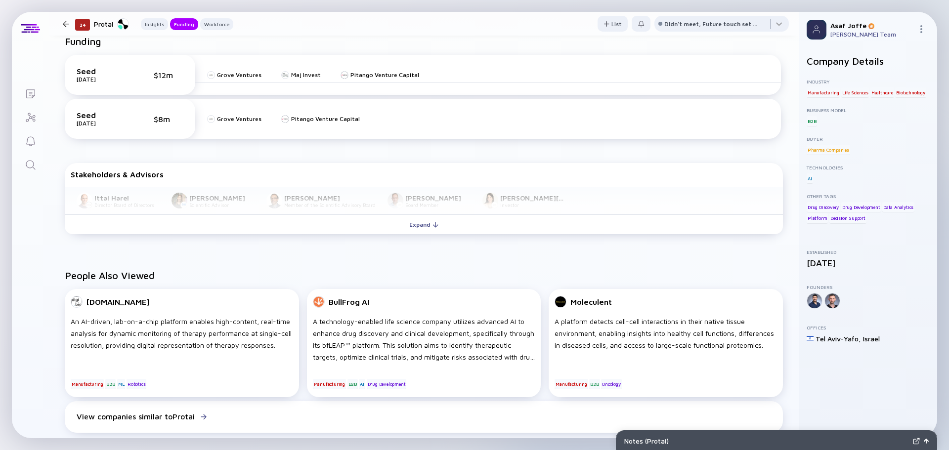
click at [28, 165] on icon "Search" at bounding box center [31, 165] width 12 height 12
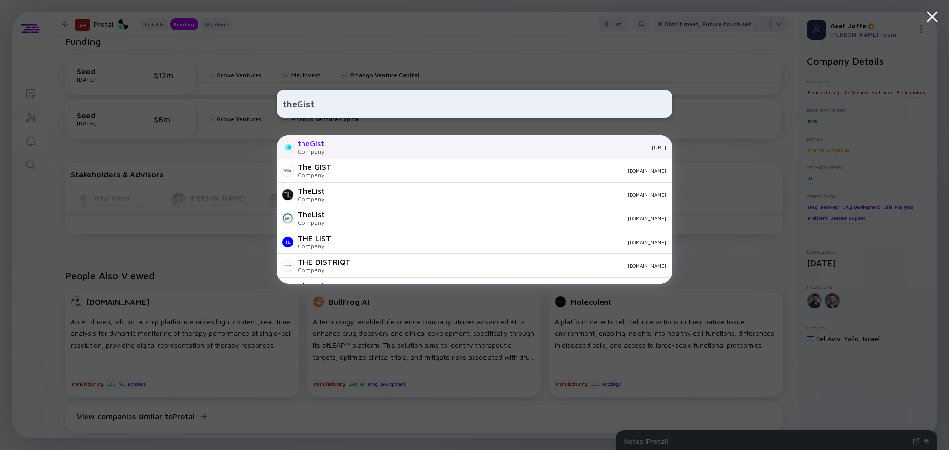
type input "theGist"
click at [326, 151] on div "theGist Company [URL]" at bounding box center [475, 147] width 396 height 24
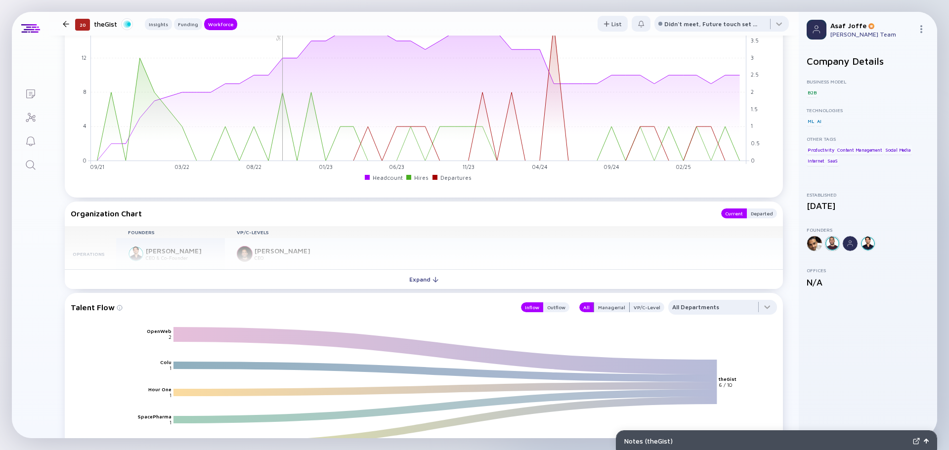
scroll to position [841, 0]
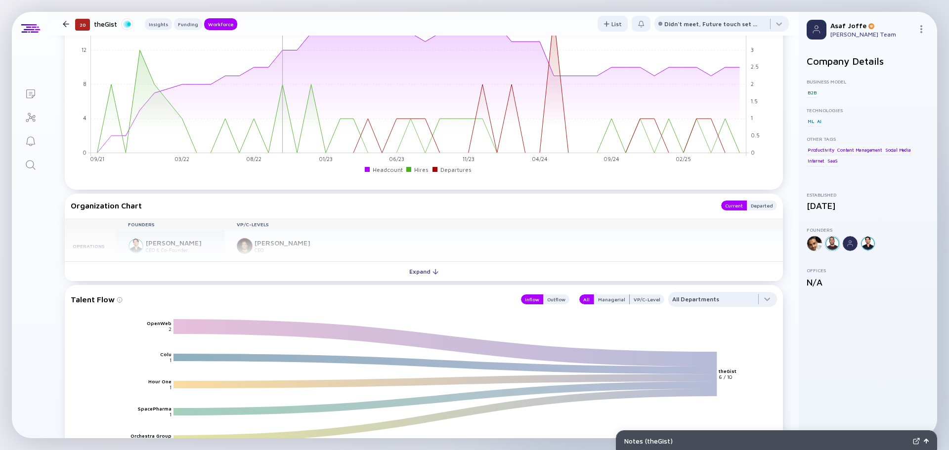
click at [38, 168] on link "Search" at bounding box center [30, 164] width 37 height 24
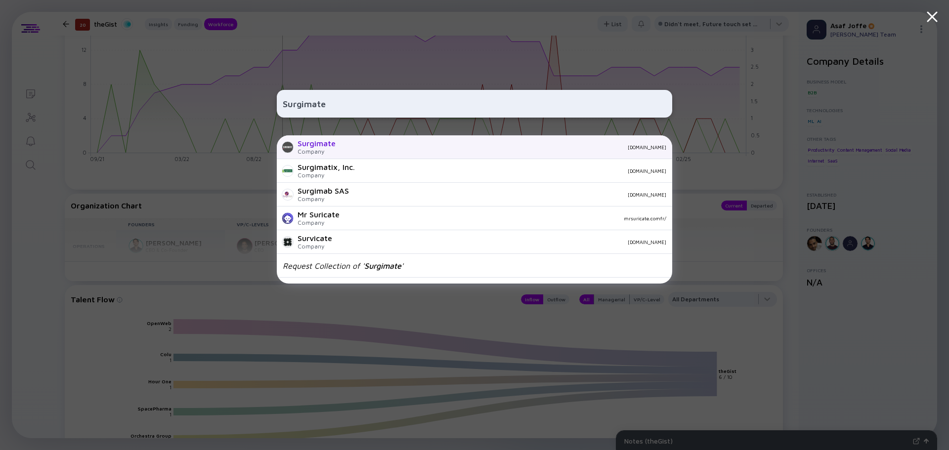
type input "Surgimate"
click at [311, 148] on div "Company" at bounding box center [317, 151] width 38 height 7
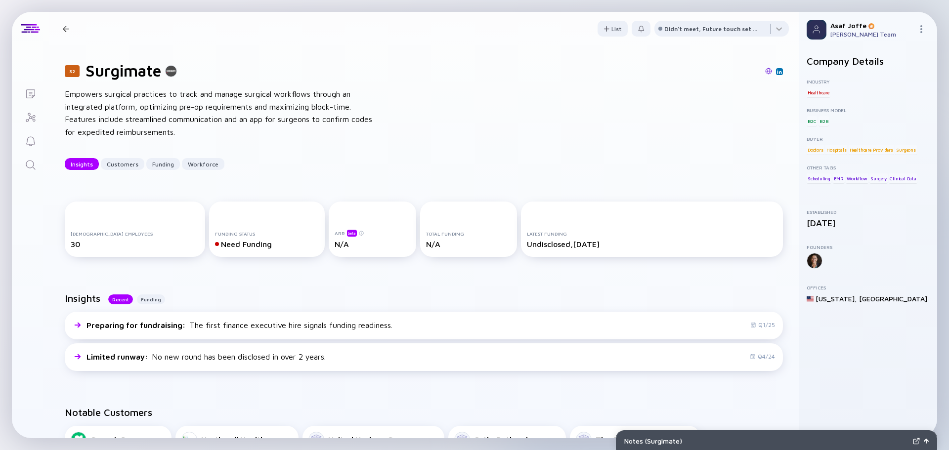
click at [777, 70] on img at bounding box center [779, 71] width 5 height 5
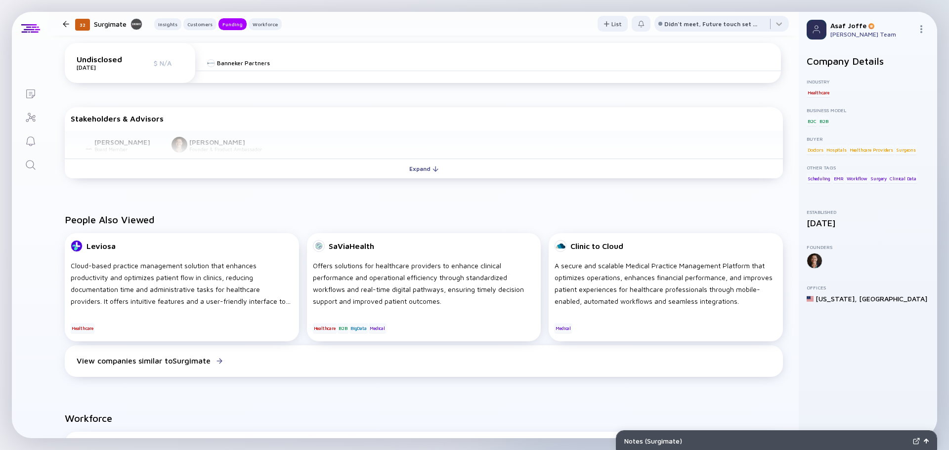
scroll to position [494, 0]
click at [257, 179] on div "Stakeholders & Advisors [PERSON_NAME] Board Member [PERSON_NAME] Founder & Prod…" at bounding box center [424, 143] width 718 height 75
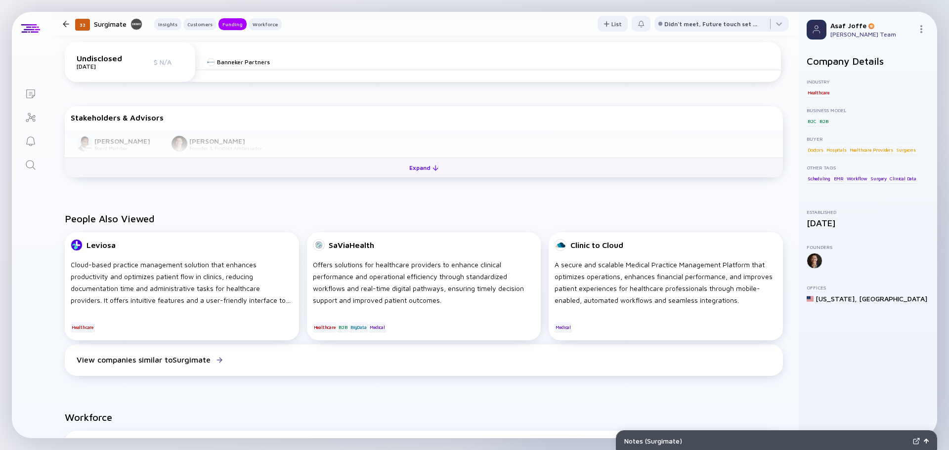
click at [259, 173] on button "Expand" at bounding box center [424, 168] width 718 height 20
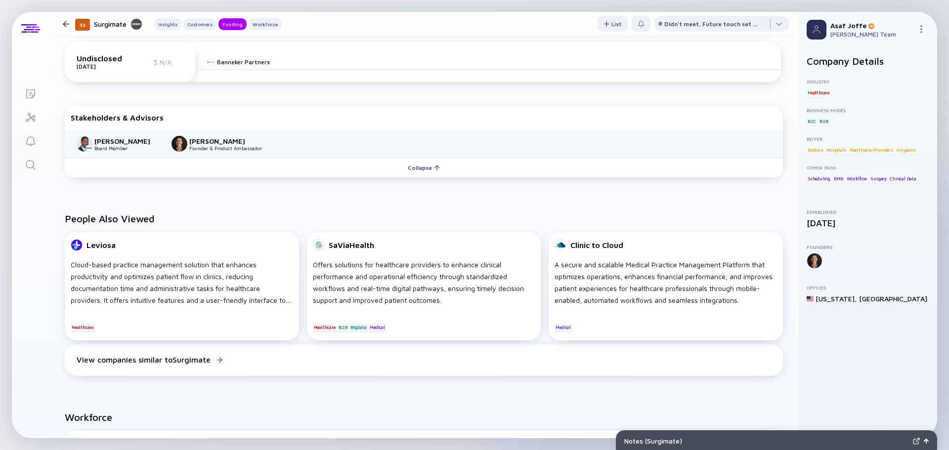
click at [34, 161] on icon "Search" at bounding box center [31, 165] width 12 height 12
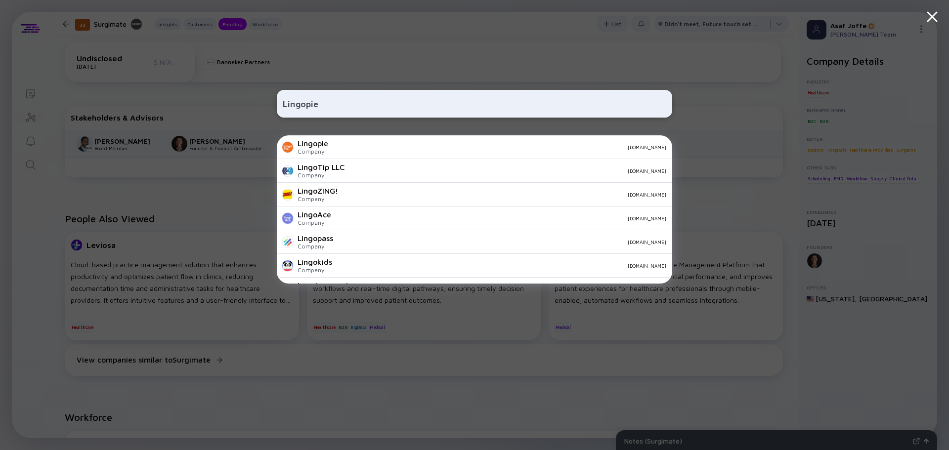
type input "Lingopie"
click at [327, 145] on div "Lingopie" at bounding box center [313, 143] width 31 height 9
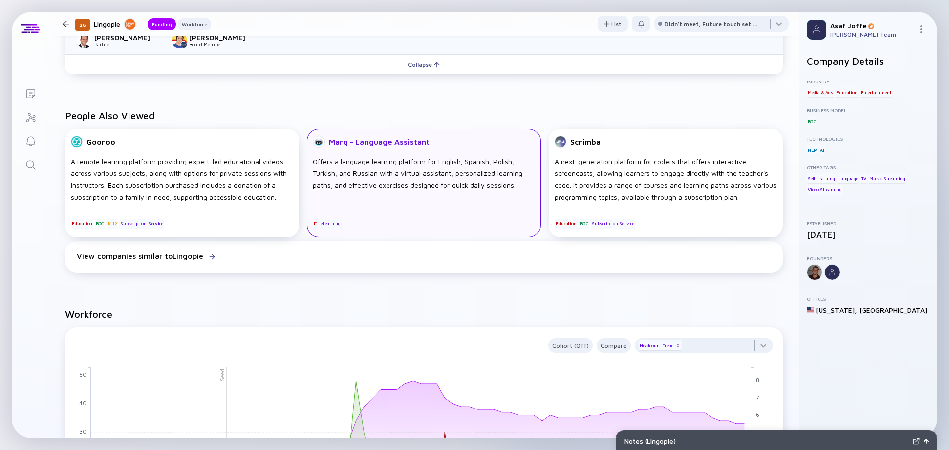
scroll to position [247, 0]
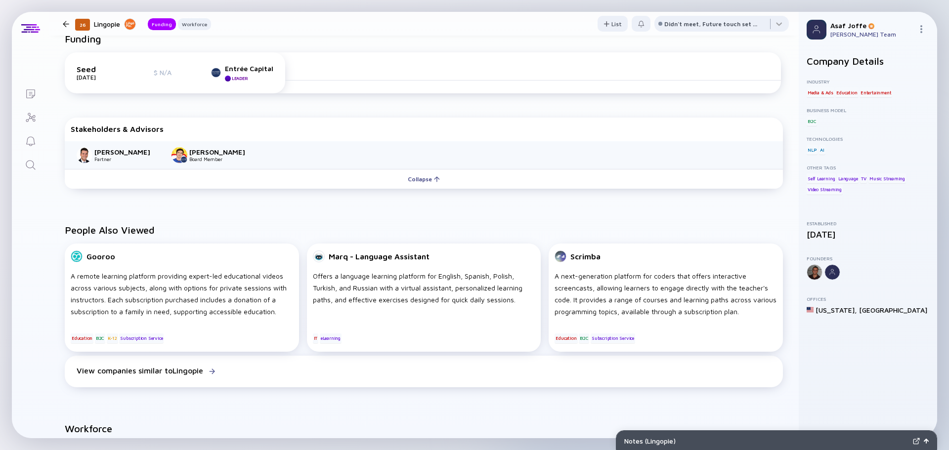
click at [33, 167] on icon "Search" at bounding box center [31, 165] width 12 height 12
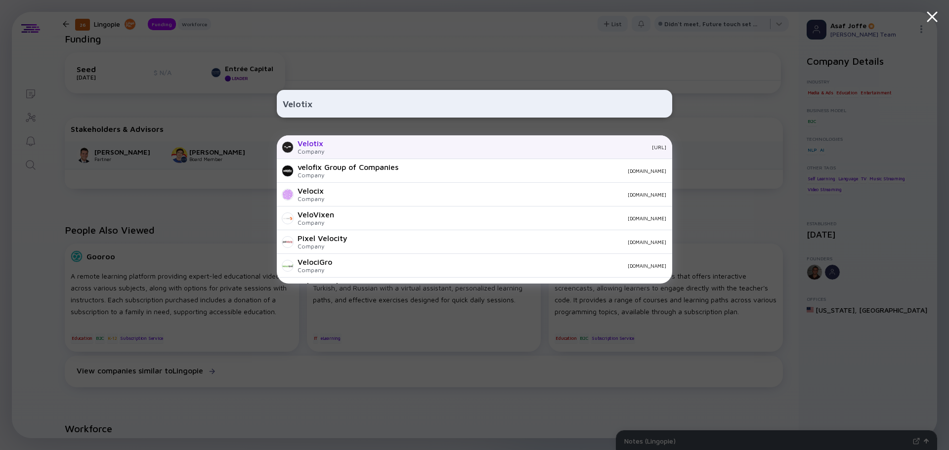
type input "Velotix"
click at [391, 150] on div "Velotix Company [URL]" at bounding box center [475, 147] width 396 height 24
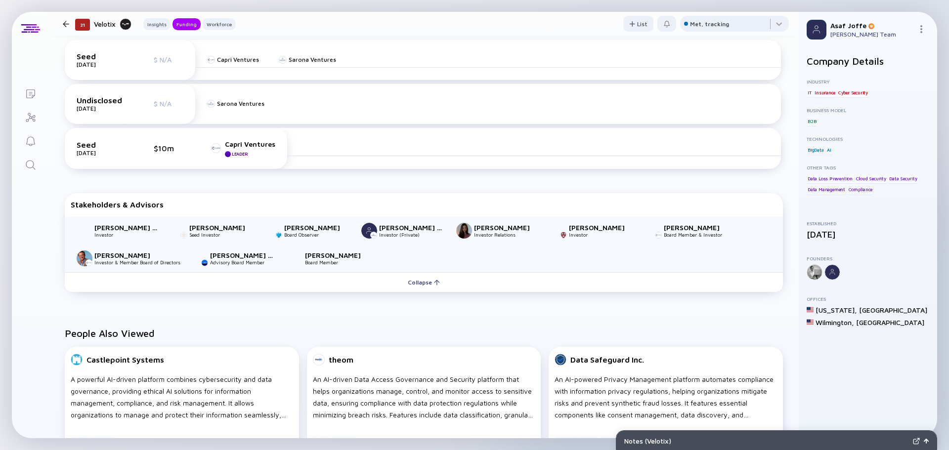
scroll to position [396, 0]
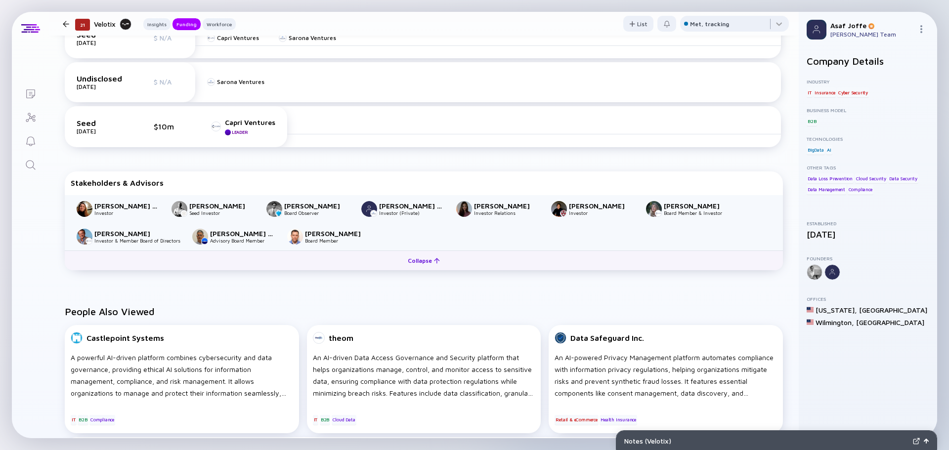
click at [203, 254] on button "Collapse" at bounding box center [424, 261] width 718 height 20
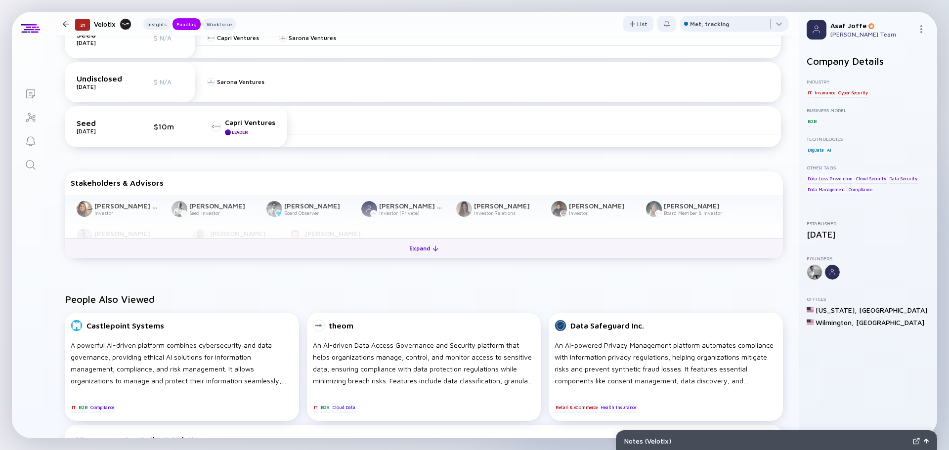
click at [203, 254] on button "Expand" at bounding box center [424, 248] width 718 height 20
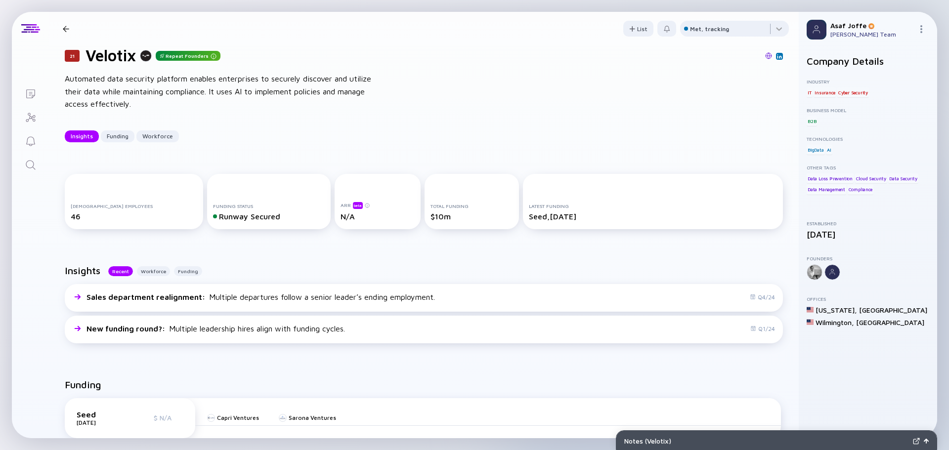
scroll to position [0, 0]
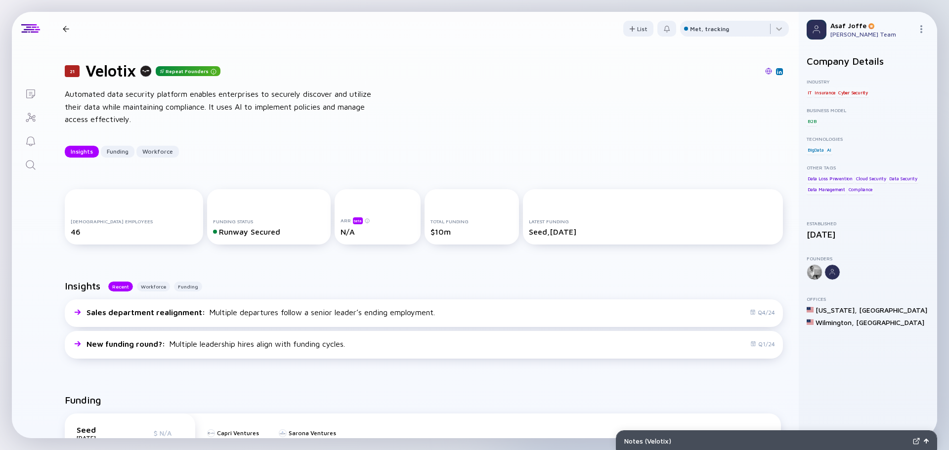
click at [25, 168] on icon "Search" at bounding box center [31, 165] width 12 height 12
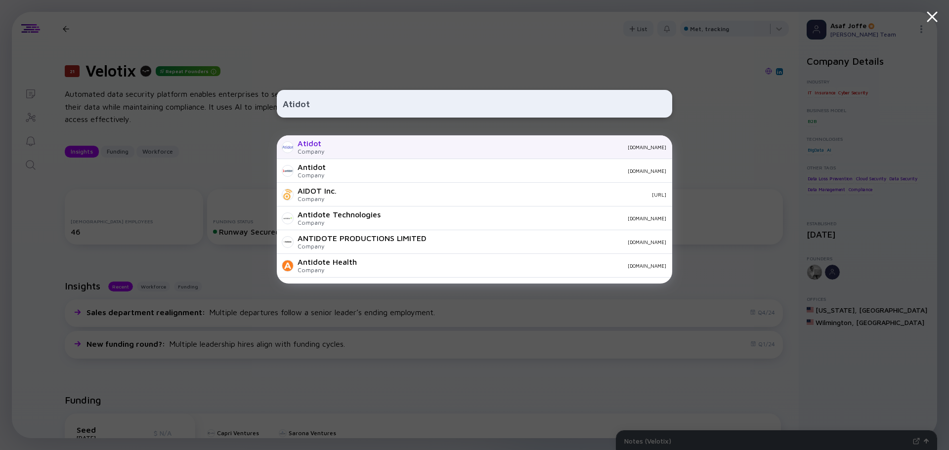
type input "Atidot"
click at [352, 146] on div "[DOMAIN_NAME]" at bounding box center [499, 147] width 334 height 6
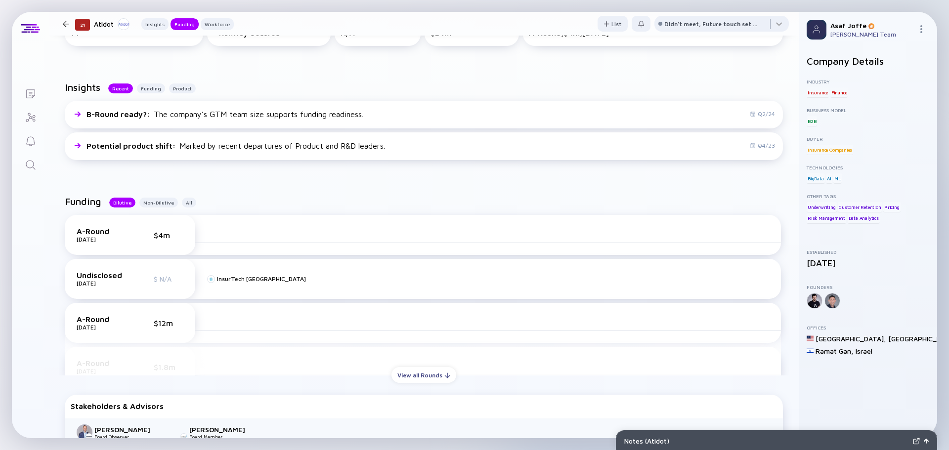
scroll to position [198, 0]
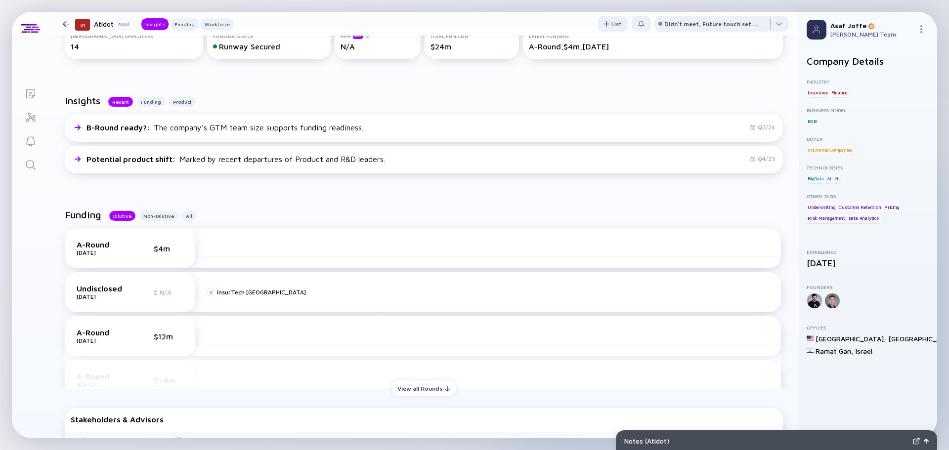
click at [32, 168] on icon "Search" at bounding box center [31, 165] width 12 height 12
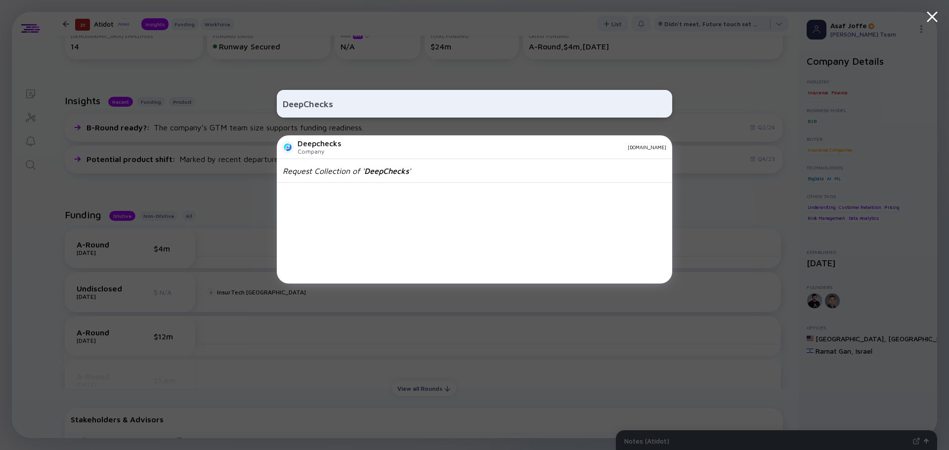
type input "DeepChecks"
click at [352, 157] on div "Deepchecks Company [DOMAIN_NAME]" at bounding box center [475, 147] width 396 height 24
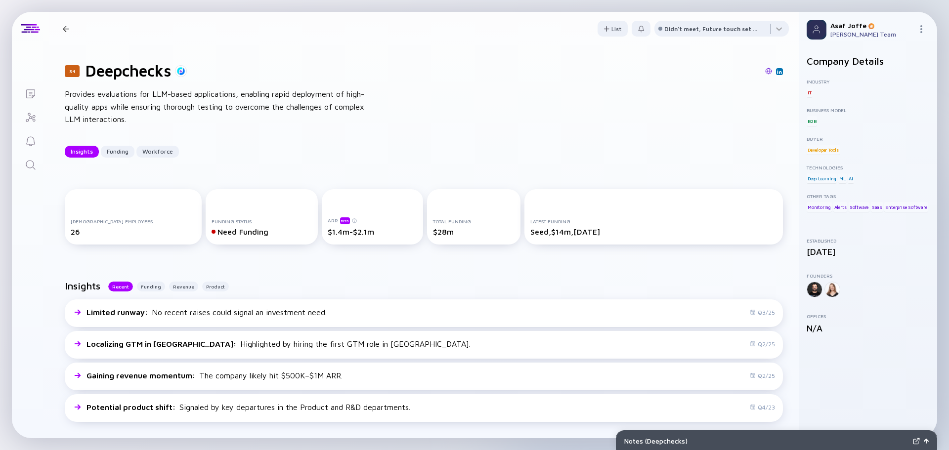
click at [21, 165] on link "Search" at bounding box center [30, 164] width 37 height 24
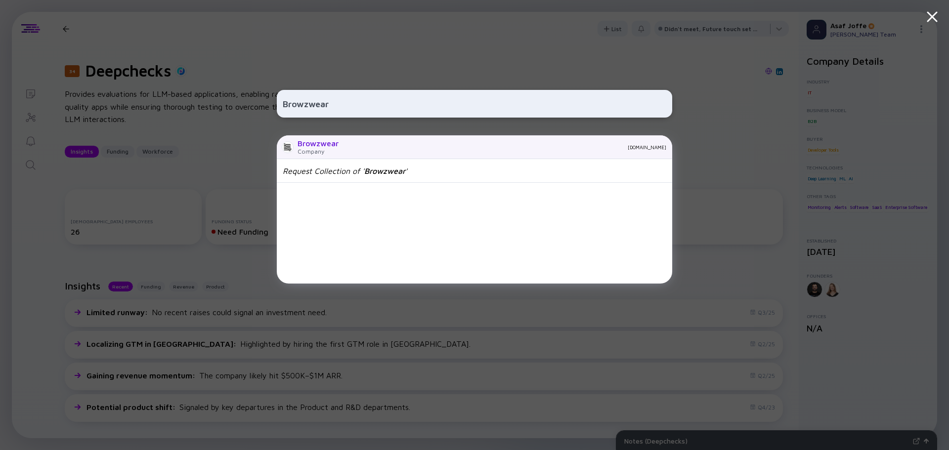
type input "Browzwear"
click at [327, 146] on div "Browzwear" at bounding box center [318, 143] width 41 height 9
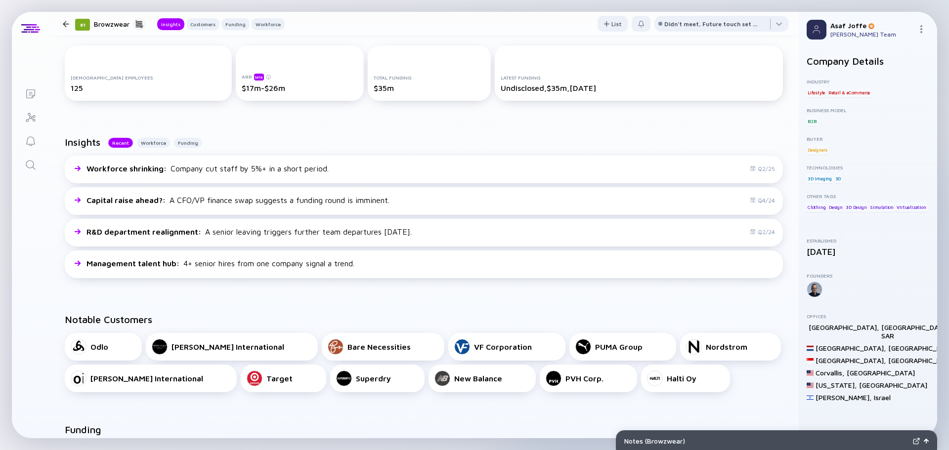
scroll to position [346, 0]
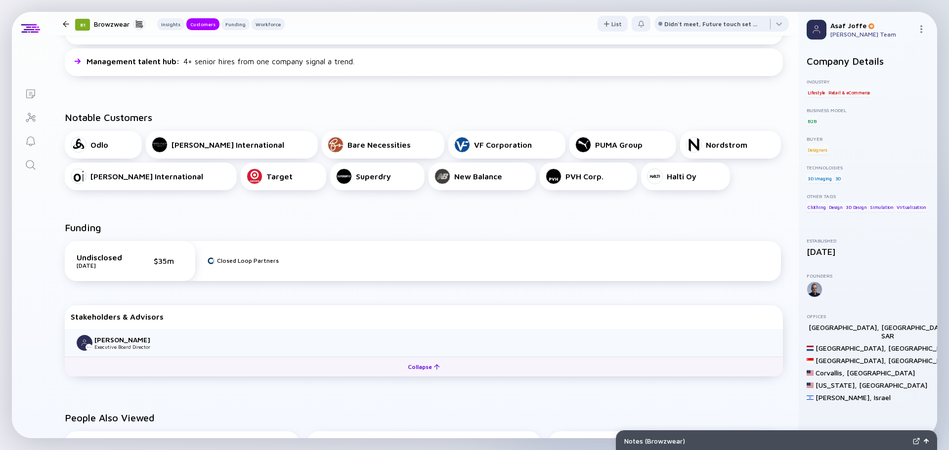
click at [284, 361] on button "Collapse" at bounding box center [424, 367] width 718 height 20
click at [284, 361] on button "Expand" at bounding box center [424, 367] width 718 height 20
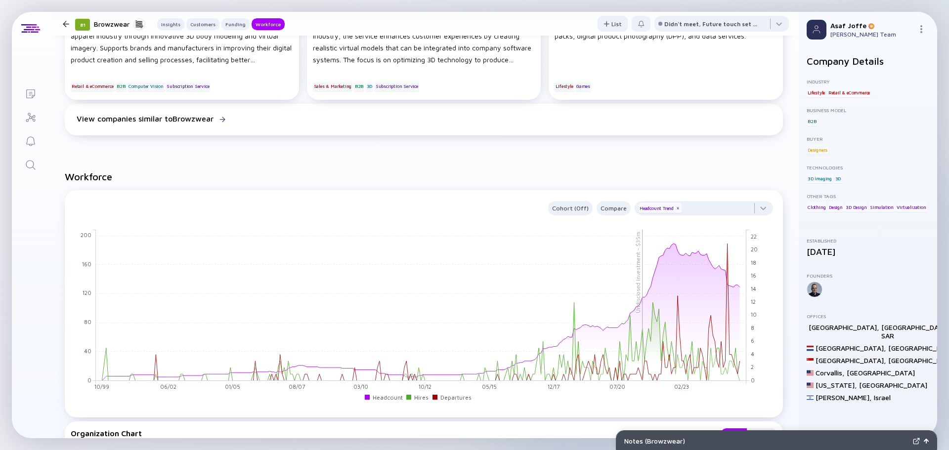
scroll to position [791, 0]
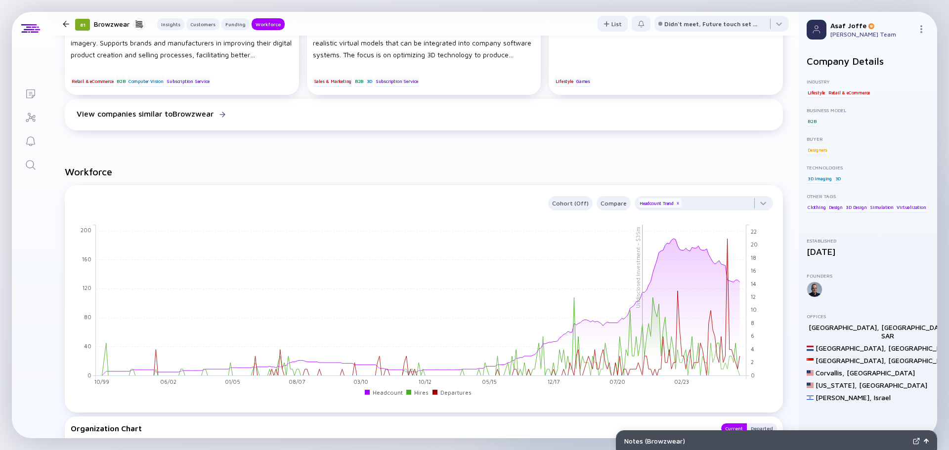
drag, startPoint x: 92, startPoint y: 278, endPoint x: 53, endPoint y: 273, distance: 38.8
click at [36, 173] on link "Search" at bounding box center [30, 164] width 37 height 24
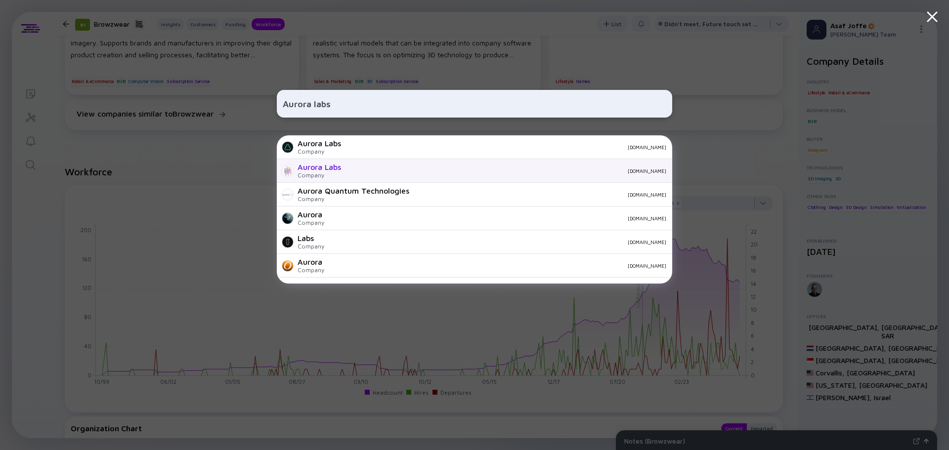
type input "Aurora labs"
click at [361, 170] on div "[DOMAIN_NAME]" at bounding box center [507, 171] width 317 height 6
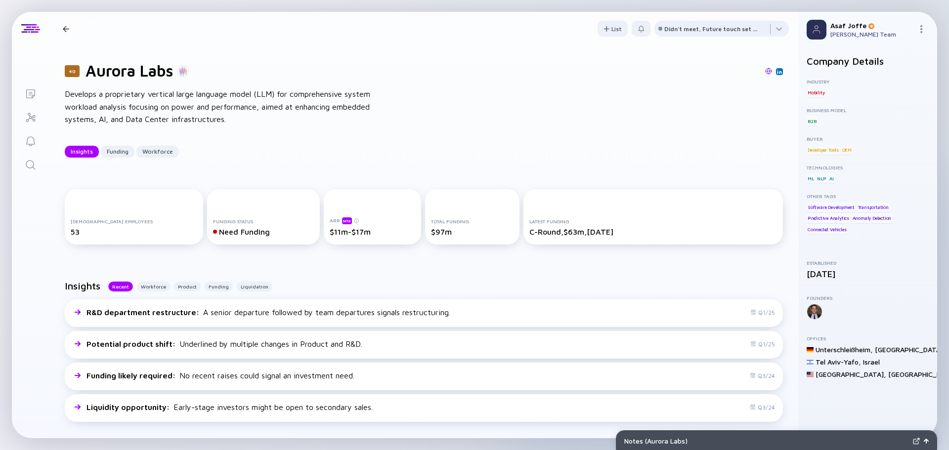
drag, startPoint x: 345, startPoint y: 171, endPoint x: 304, endPoint y: 141, distance: 50.4
click at [304, 141] on div "40 Aurora Labs Develops a proprietary vertical large language model (LLM) for c…" at bounding box center [424, 109] width 750 height 128
